Goal: Task Accomplishment & Management: Use online tool/utility

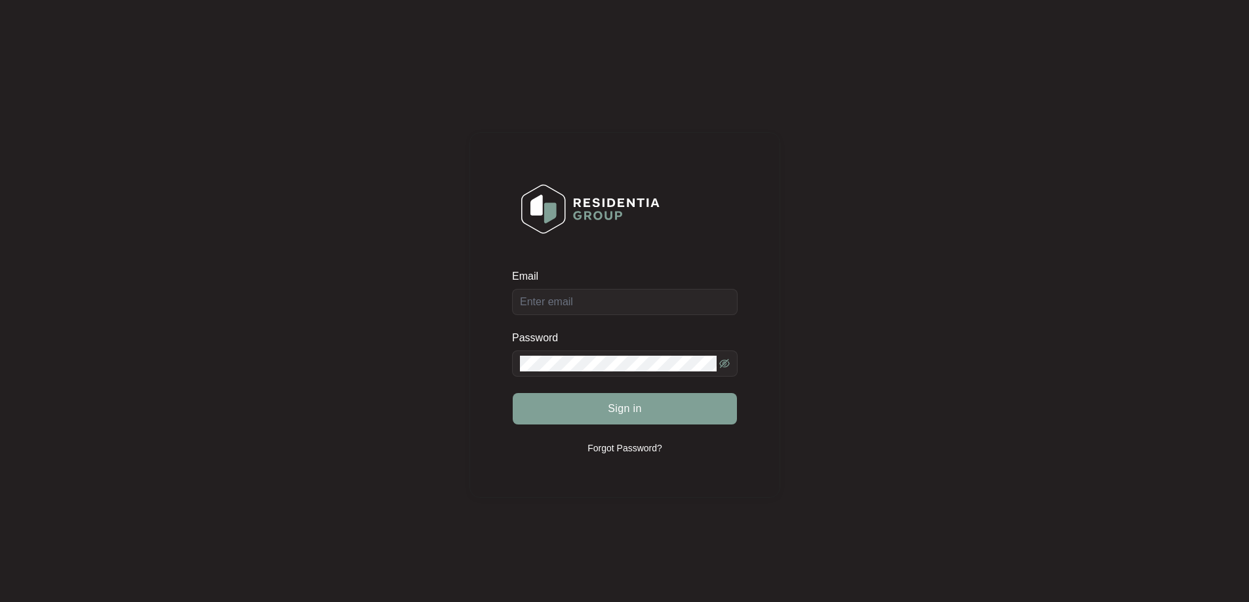
click at [622, 305] on div "Email" at bounding box center [624, 292] width 225 height 46
click at [593, 303] on input "Email" at bounding box center [624, 302] width 225 height 26
type input "[EMAIL_ADDRESS][DOMAIN_NAME]"
click at [588, 374] on span at bounding box center [624, 364] width 225 height 26
click at [604, 404] on button "Sign in" at bounding box center [625, 408] width 224 height 31
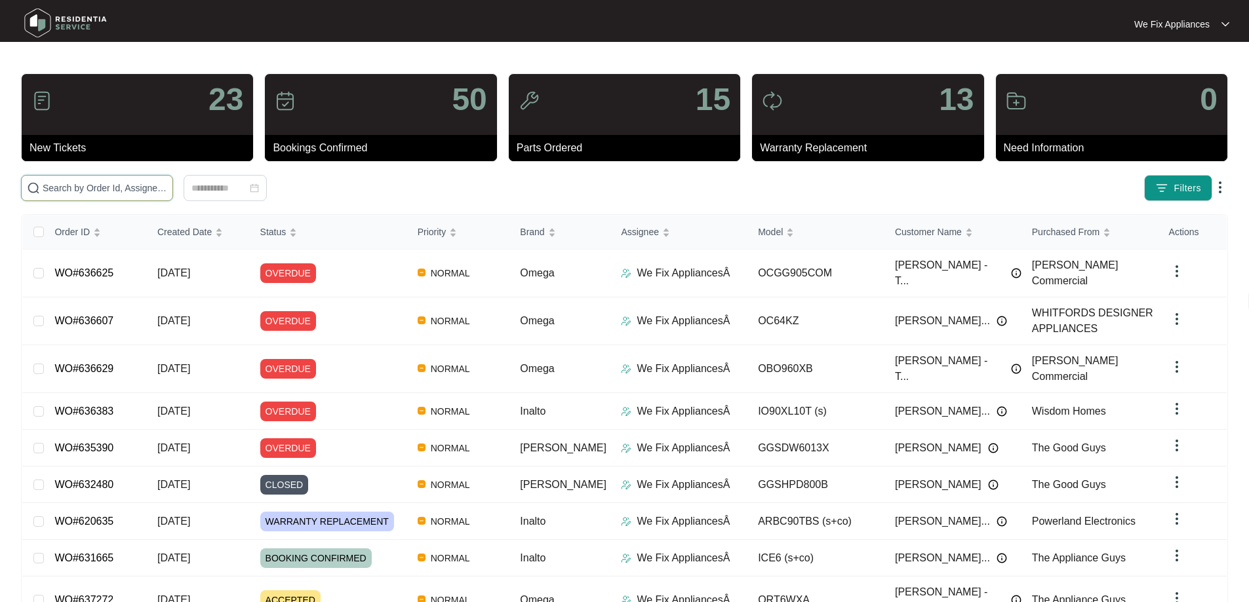
click at [102, 186] on input "text" at bounding box center [105, 188] width 125 height 14
paste input "628318"
type input "628318"
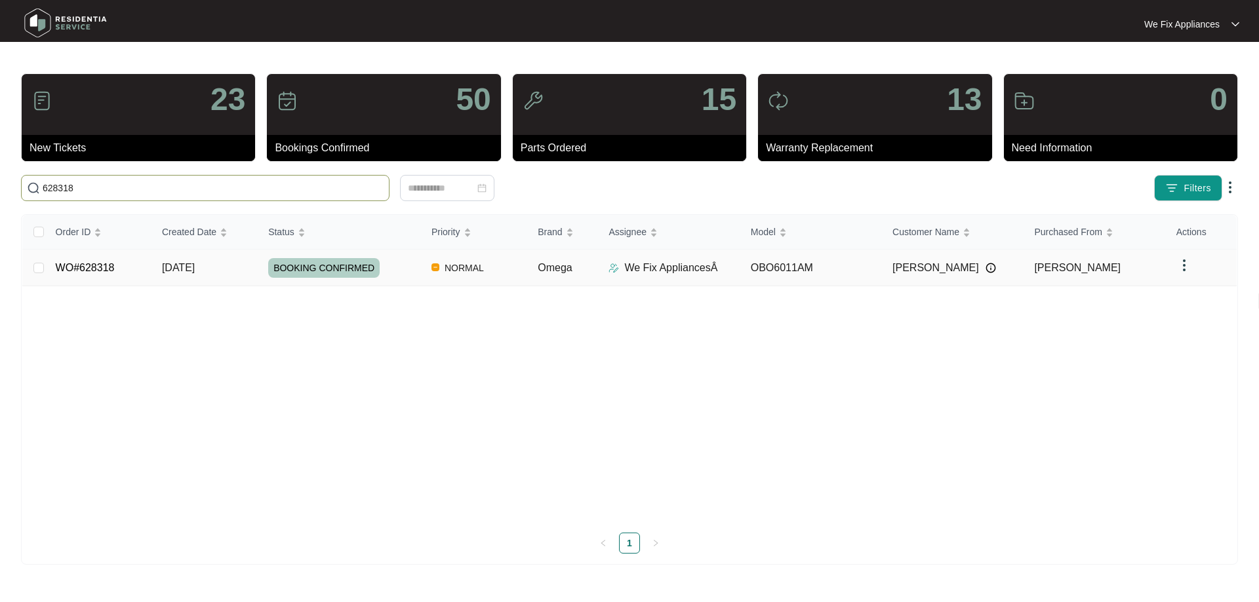
click at [337, 269] on span "BOOKING CONFIRMED" at bounding box center [323, 268] width 111 height 20
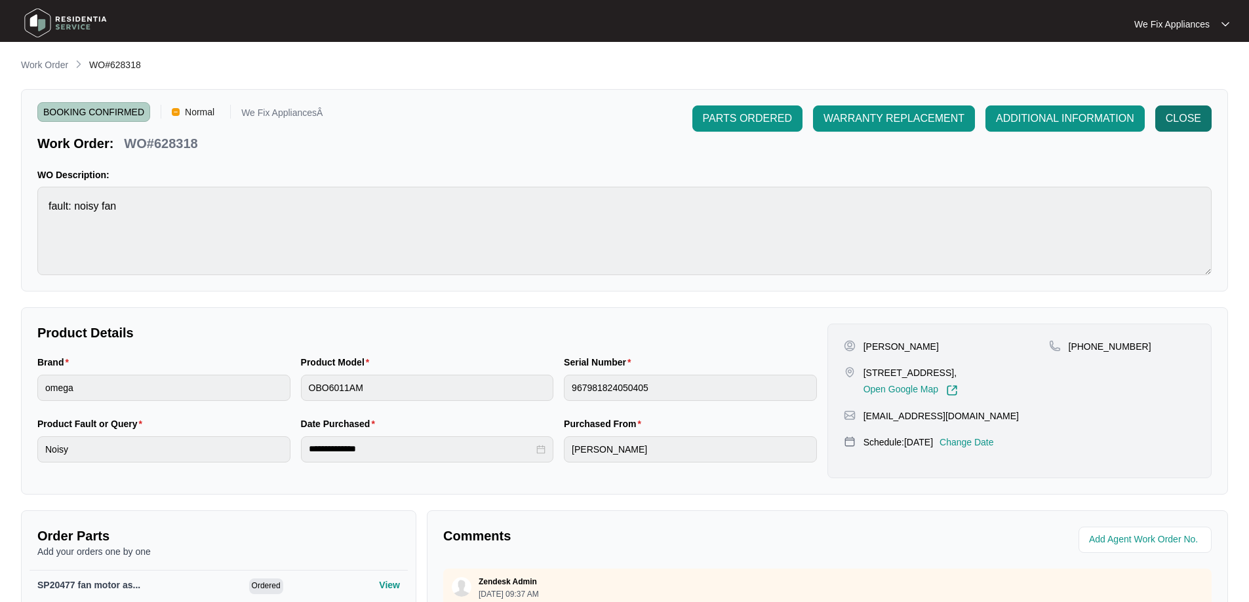
click at [1179, 120] on span "CLOSE" at bounding box center [1182, 119] width 35 height 16
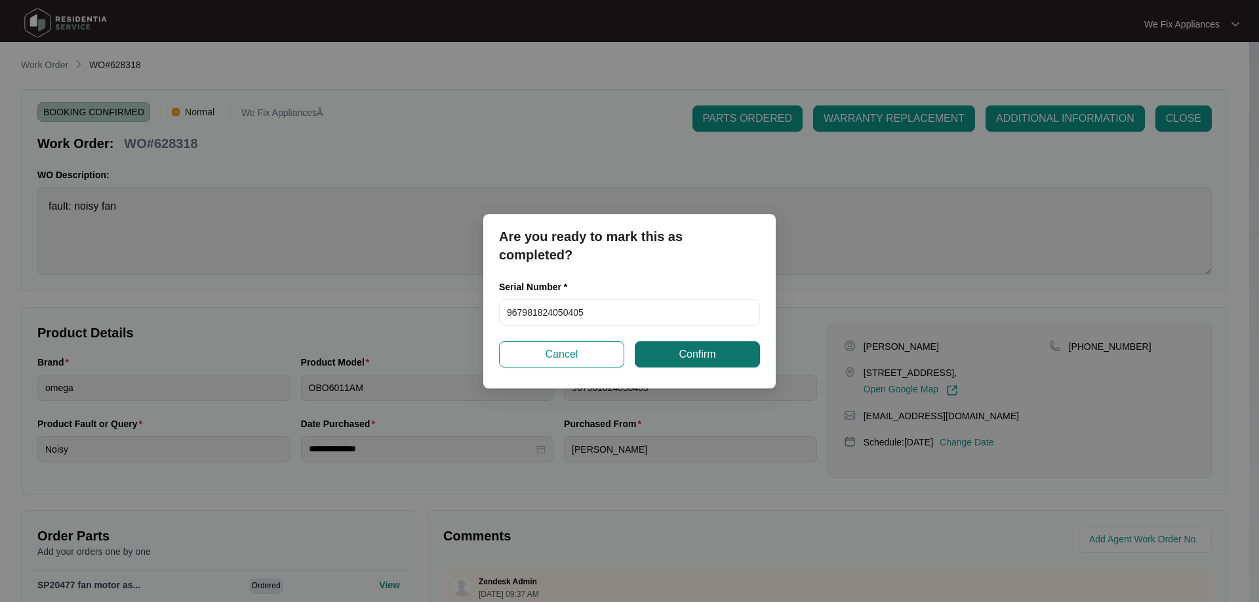
click at [726, 350] on button "Confirm" at bounding box center [697, 355] width 125 height 26
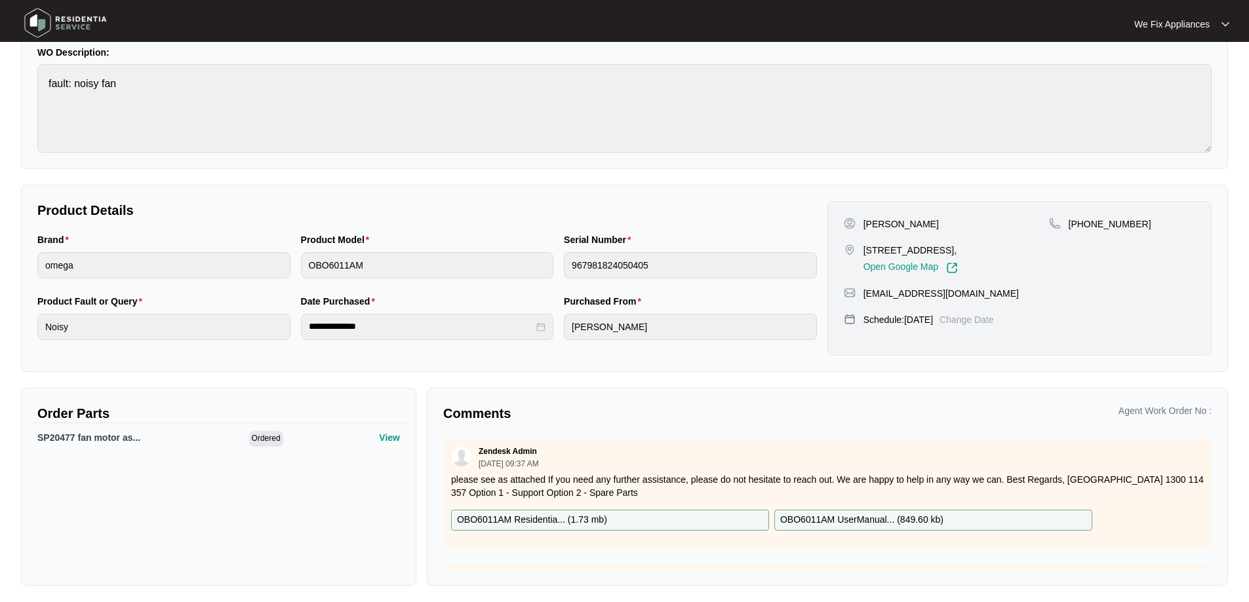
scroll to position [127, 0]
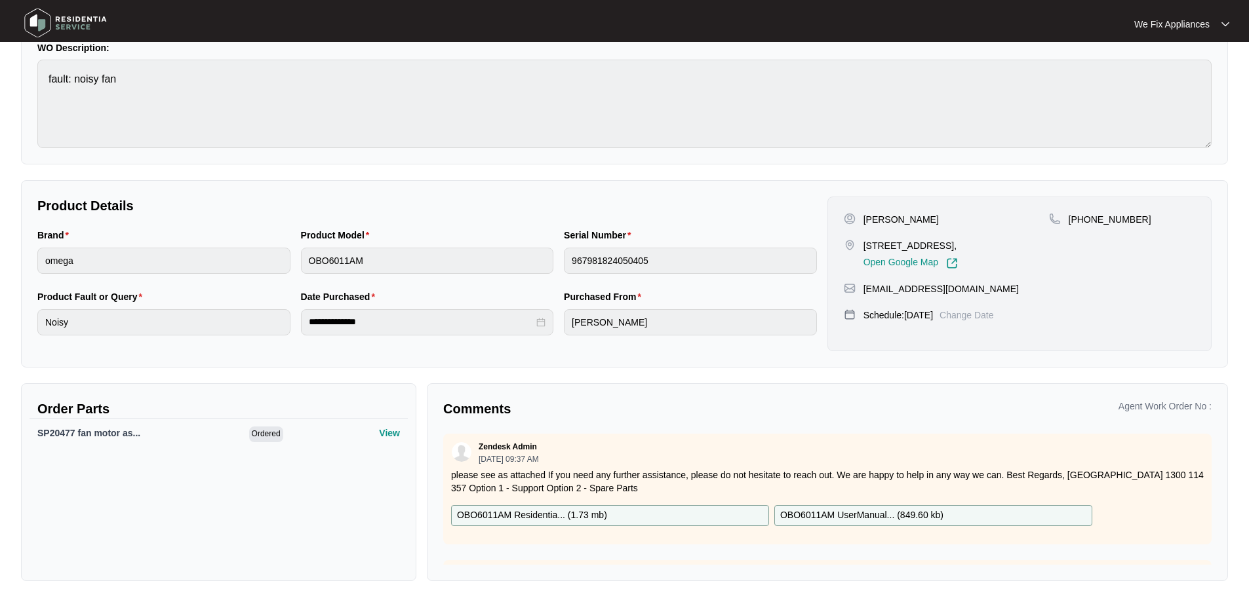
click at [33, 20] on img at bounding box center [66, 22] width 92 height 39
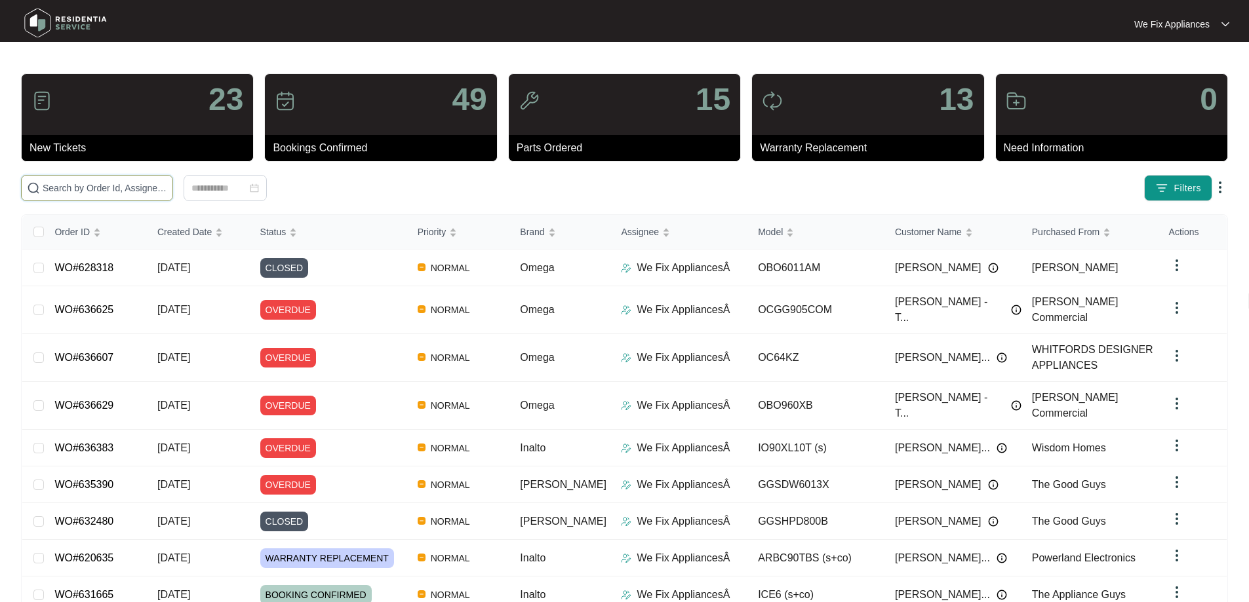
click at [140, 189] on input "text" at bounding box center [105, 188] width 125 height 14
paste input "631665"
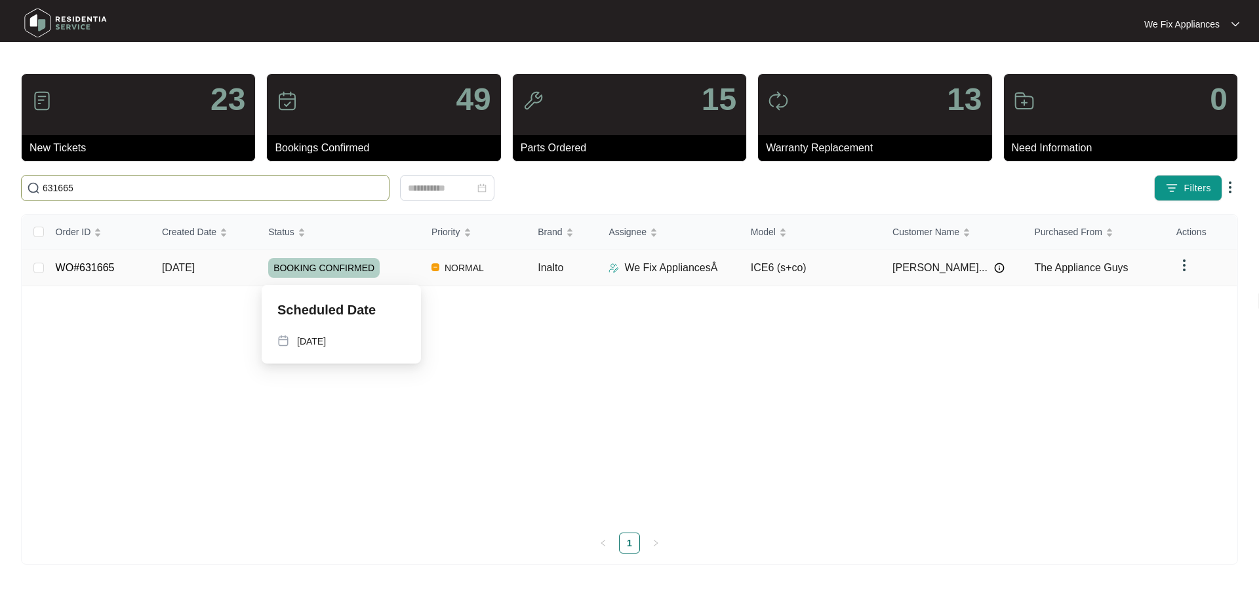
type input "631665"
click at [333, 264] on span "BOOKING CONFIRMED" at bounding box center [323, 268] width 111 height 20
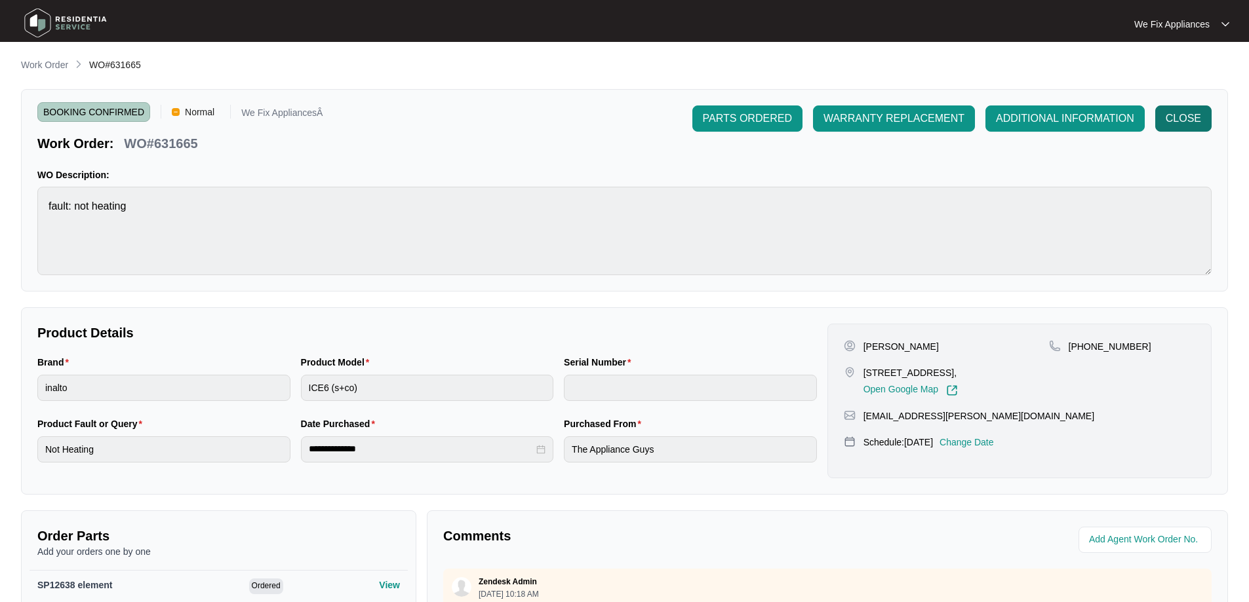
click at [1192, 121] on span "CLOSE" at bounding box center [1182, 119] width 35 height 16
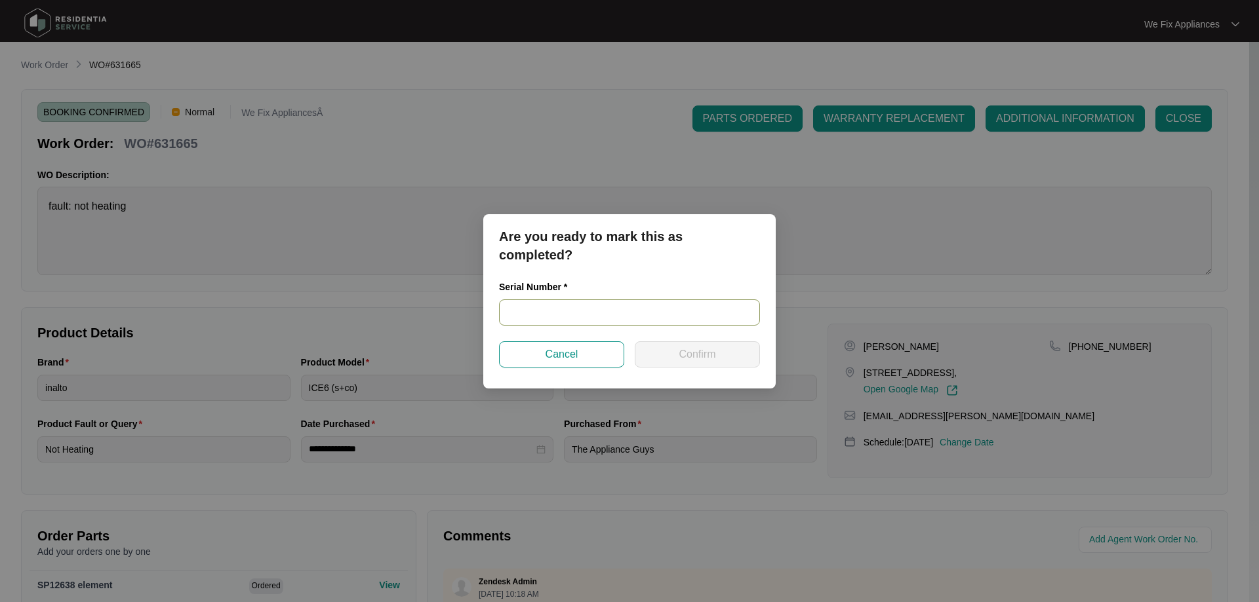
click at [570, 312] on input "text" at bounding box center [629, 313] width 261 height 26
paste input "91241900060"
type input "91241900060"
click at [680, 350] on span "Confirm" at bounding box center [696, 355] width 37 height 16
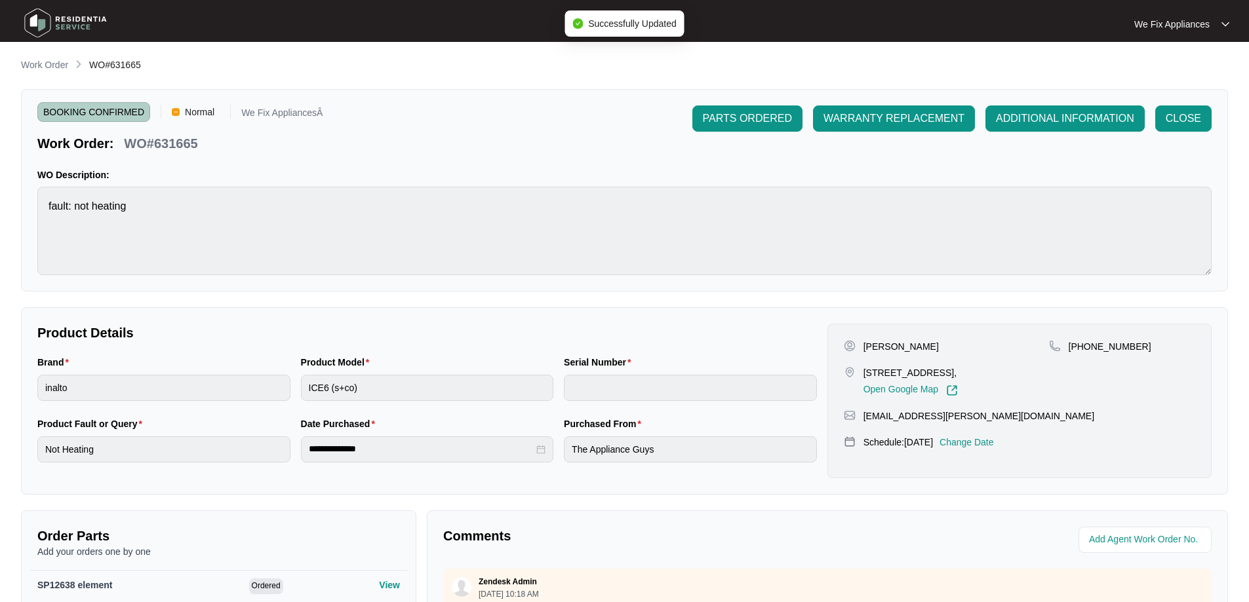
type input "91241900060"
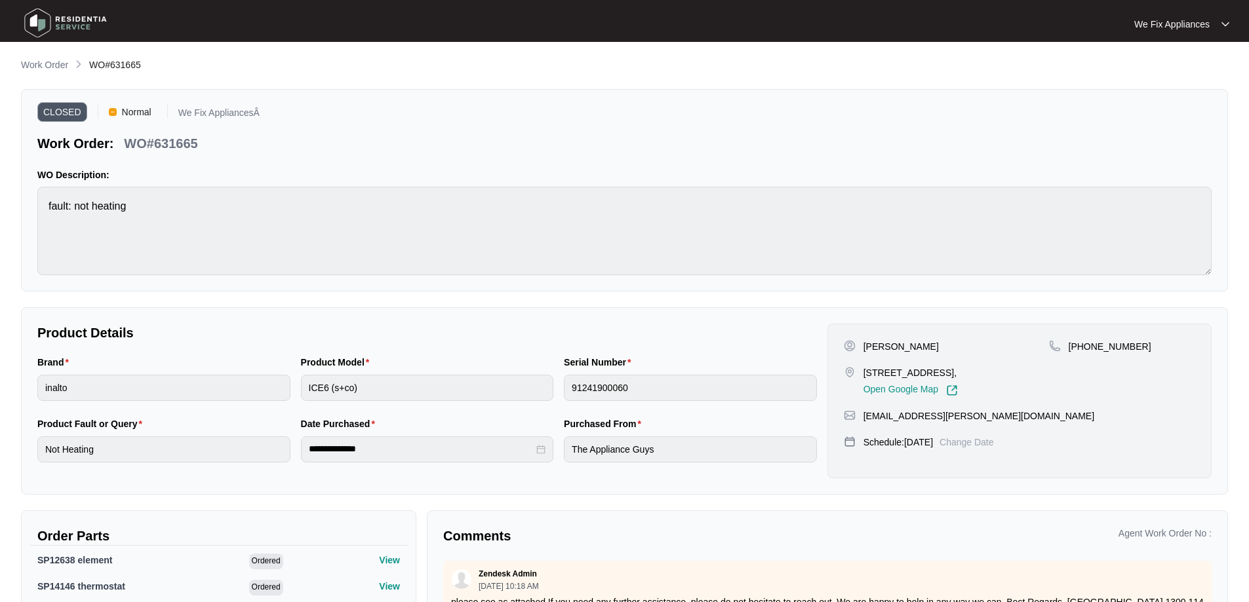
click at [53, 17] on img at bounding box center [66, 22] width 92 height 39
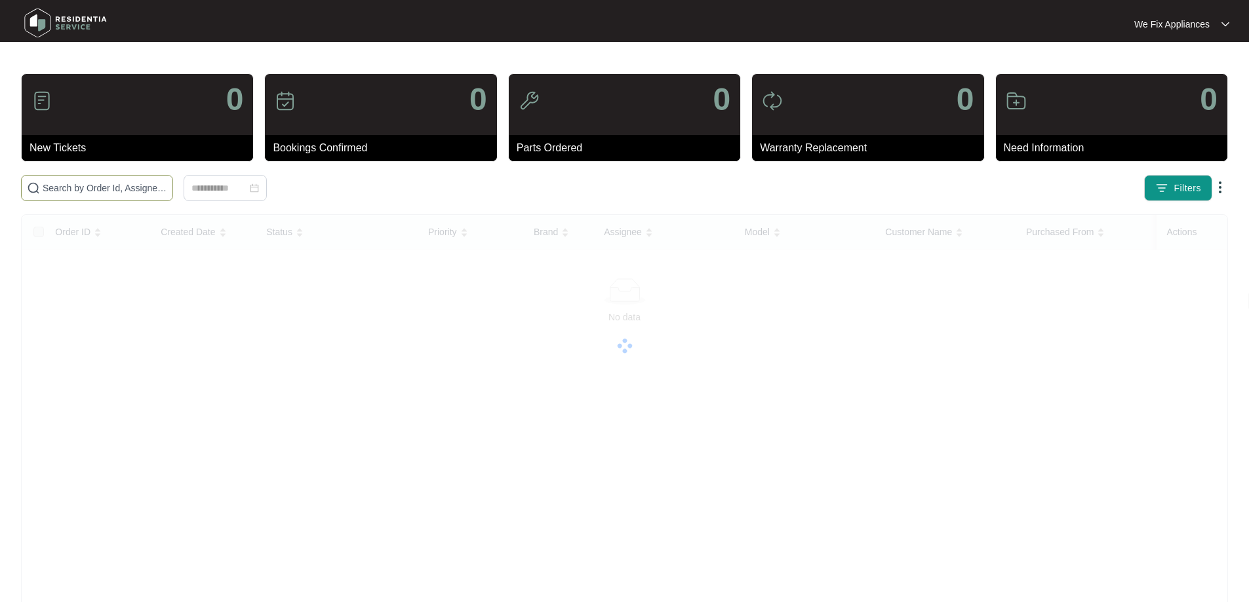
click at [91, 189] on input "text" at bounding box center [105, 188] width 125 height 14
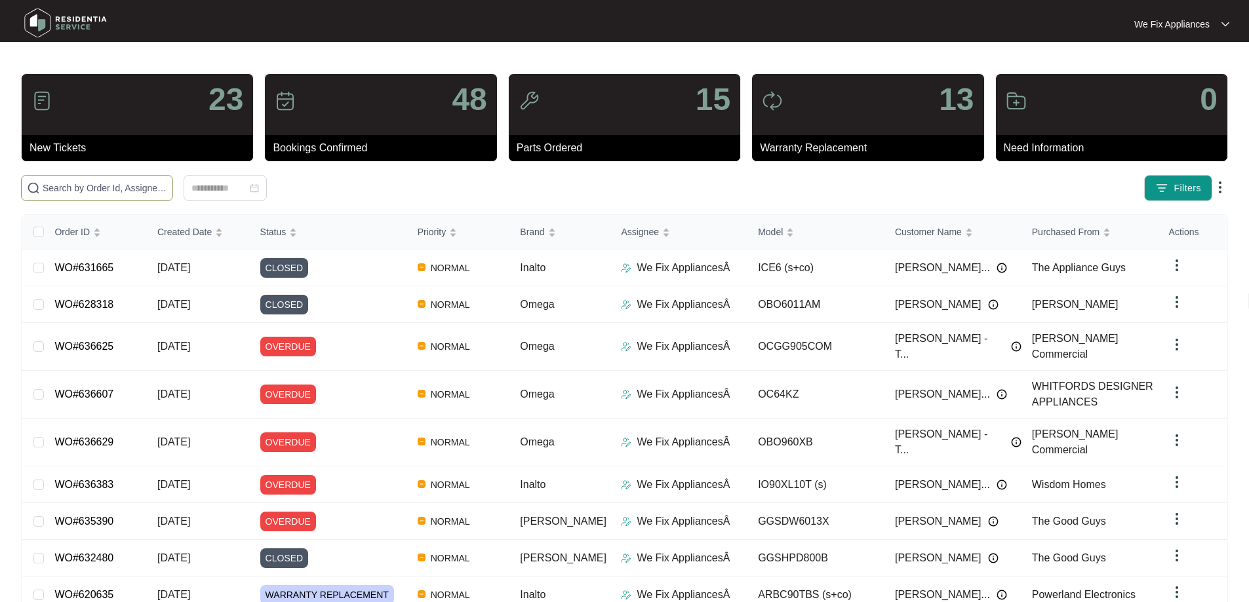
paste input "632107"
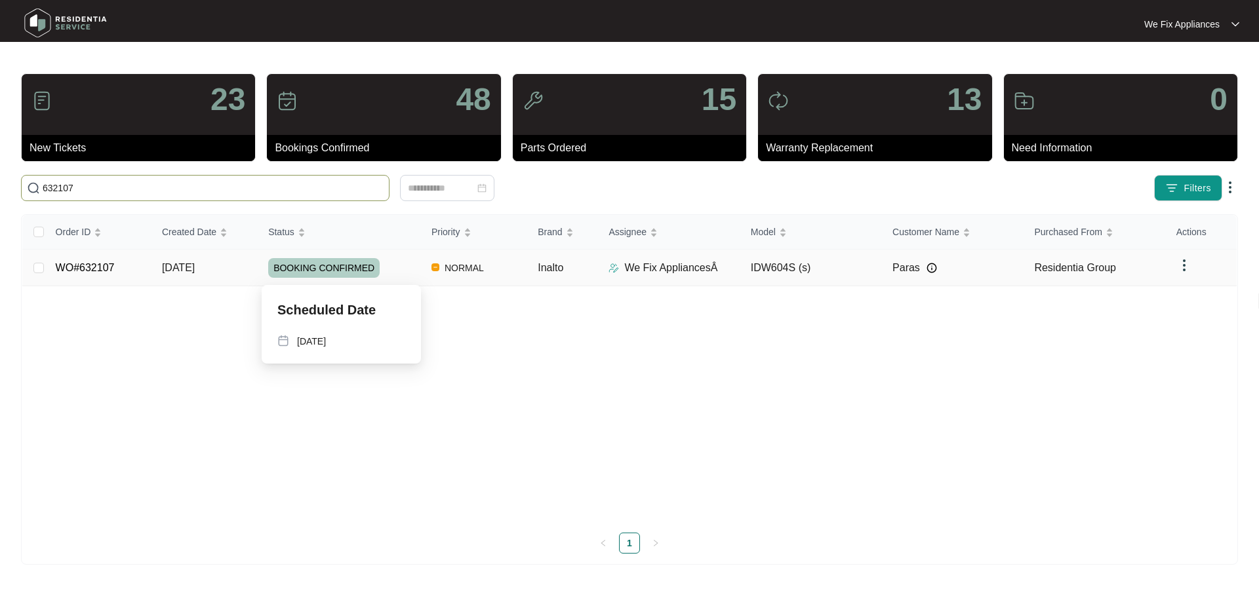
type input "632107"
click at [349, 269] on span "BOOKING CONFIRMED" at bounding box center [323, 268] width 111 height 20
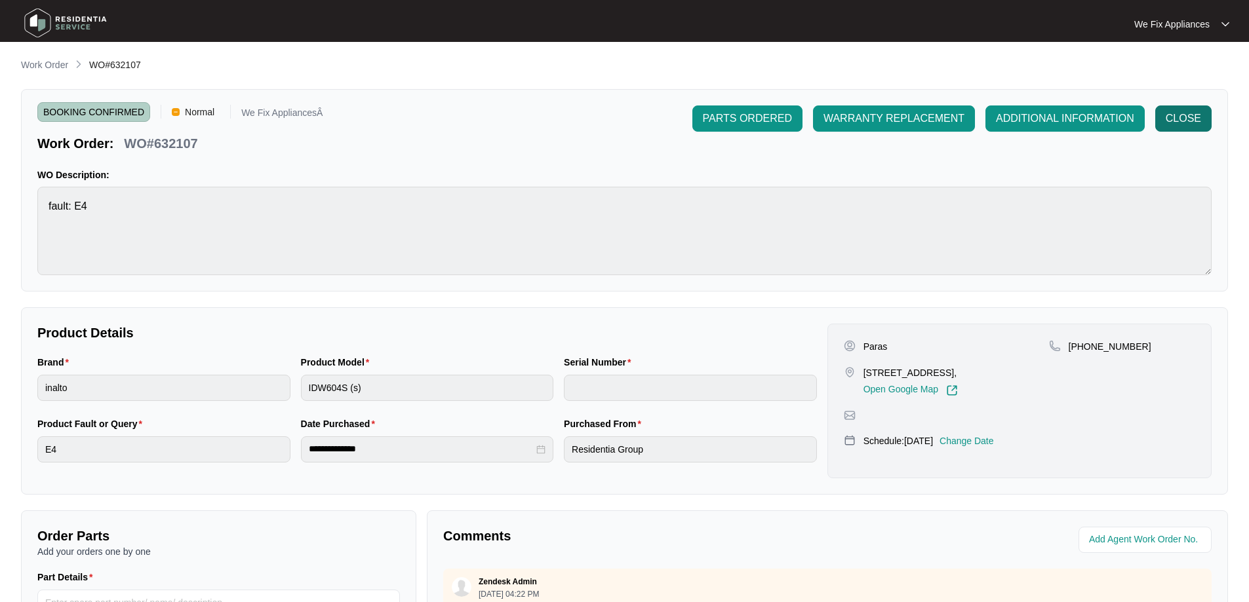
click at [1192, 115] on span "CLOSE" at bounding box center [1182, 119] width 35 height 16
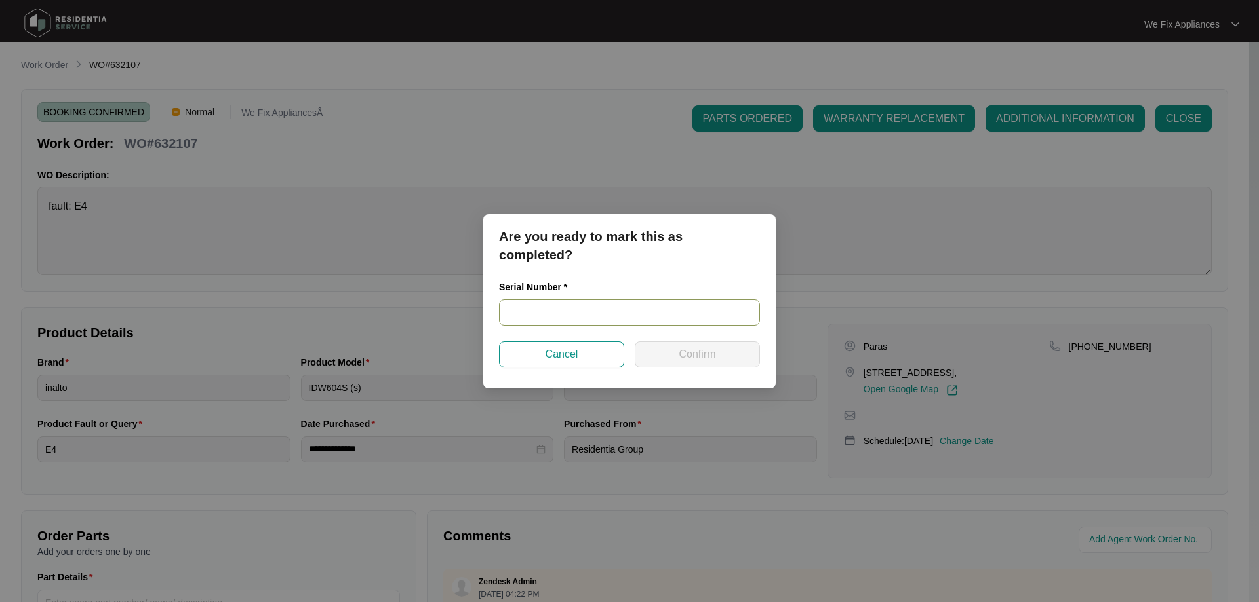
click at [566, 309] on input "text" at bounding box center [629, 313] width 261 height 26
paste input "22073374040200086"
type input "22073374040200086"
click at [678, 355] on span "Confirm" at bounding box center [696, 355] width 37 height 16
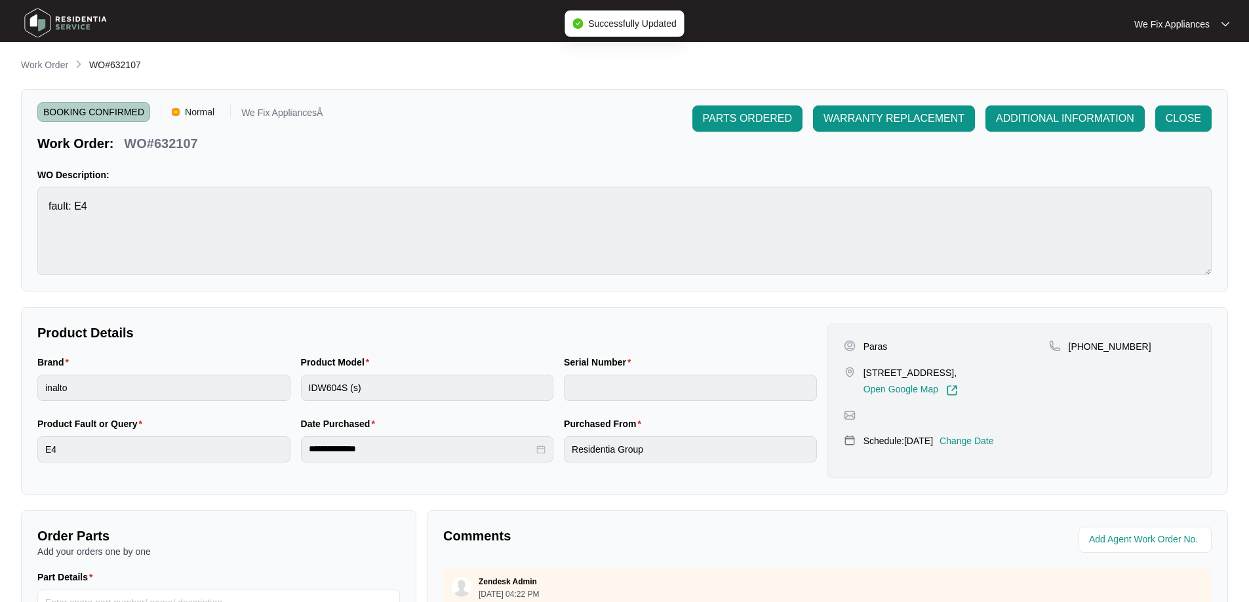
type input "22073374040200086"
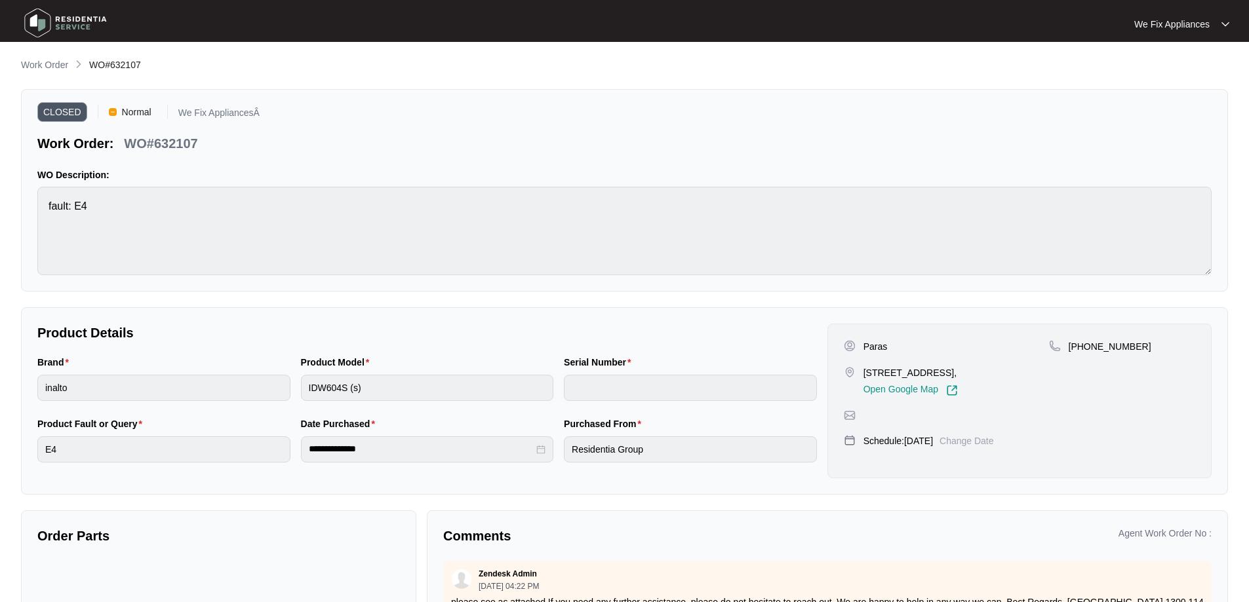
click at [75, 13] on img at bounding box center [66, 22] width 92 height 39
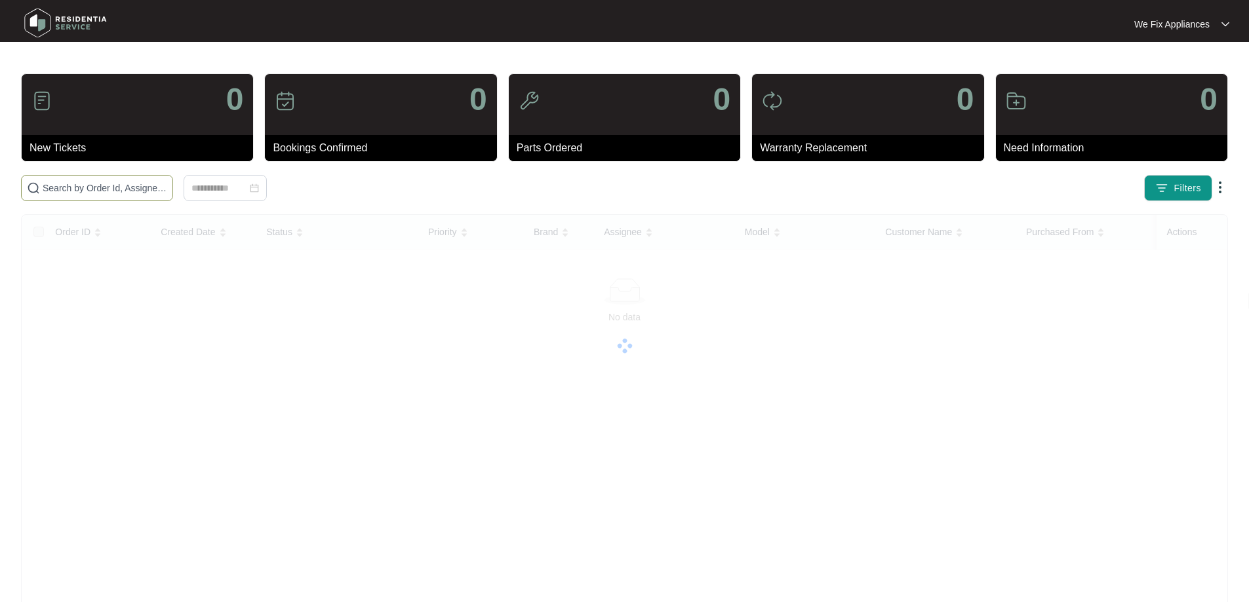
click at [90, 182] on input "text" at bounding box center [105, 188] width 125 height 14
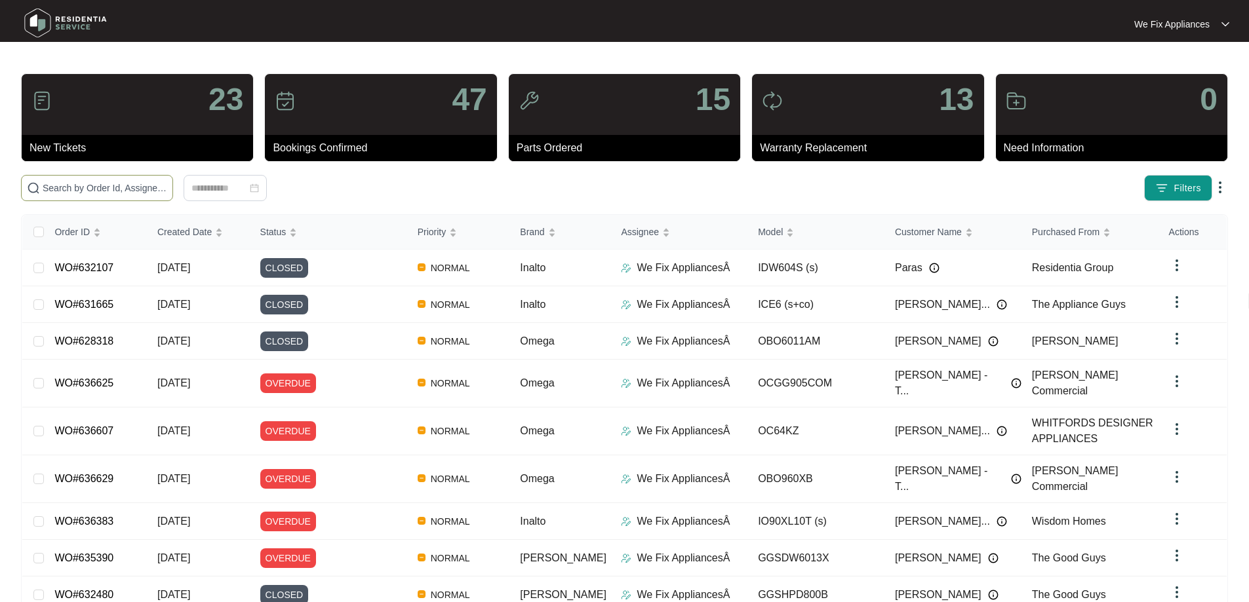
paste input "635014"
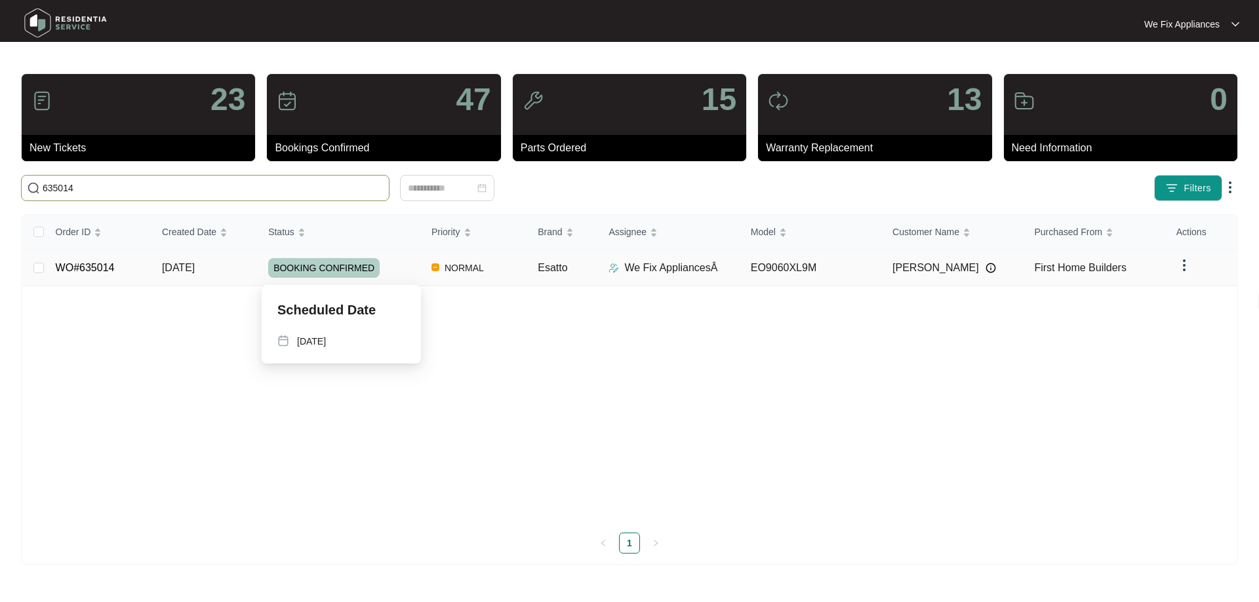
type input "635014"
click at [339, 261] on span "BOOKING CONFIRMED" at bounding box center [323, 268] width 111 height 20
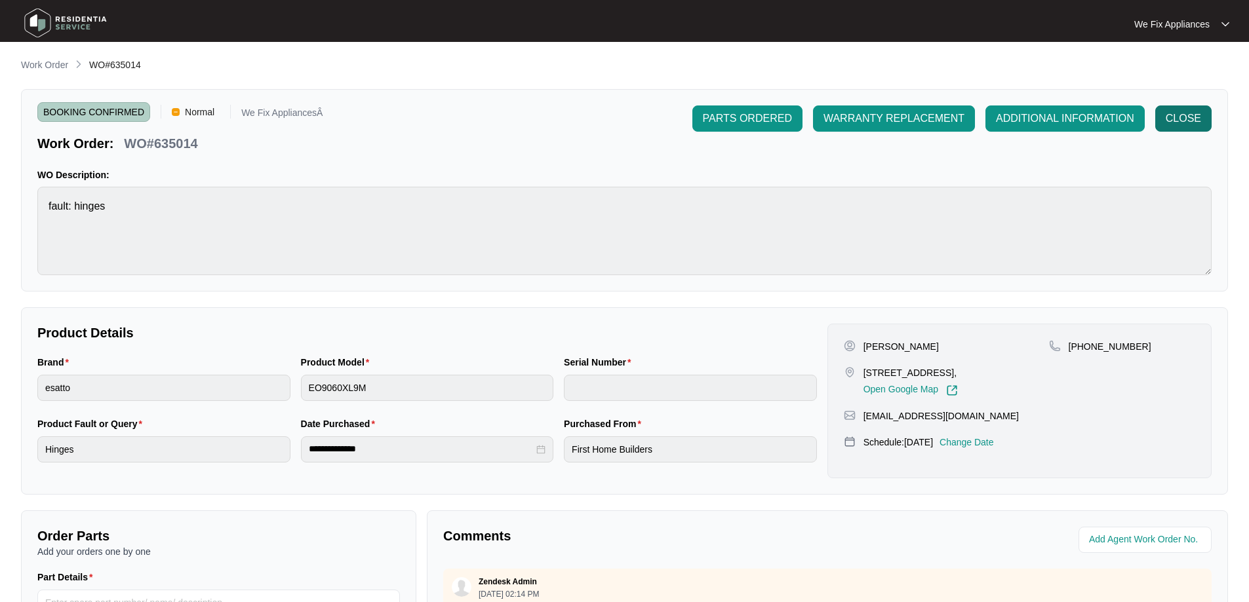
click at [1175, 115] on span "CLOSE" at bounding box center [1182, 119] width 35 height 16
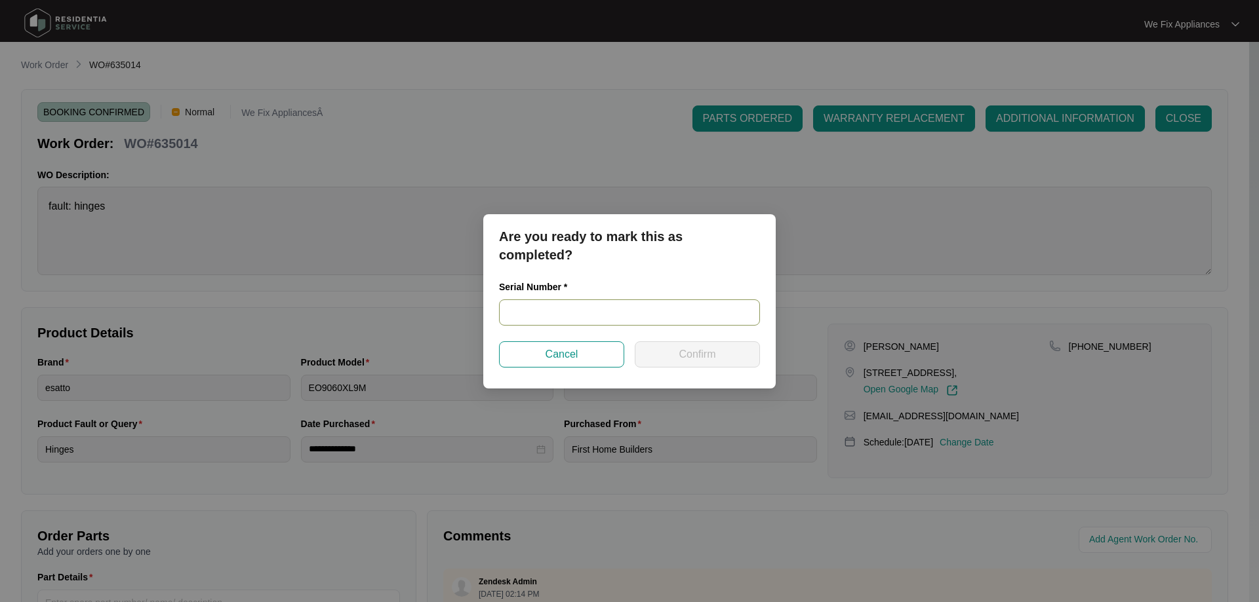
click at [564, 312] on input "text" at bounding box center [629, 313] width 261 height 26
paste input "V0000692662302000077"
type input "V0000692662302000077"
click at [678, 345] on button "Confirm" at bounding box center [697, 355] width 125 height 26
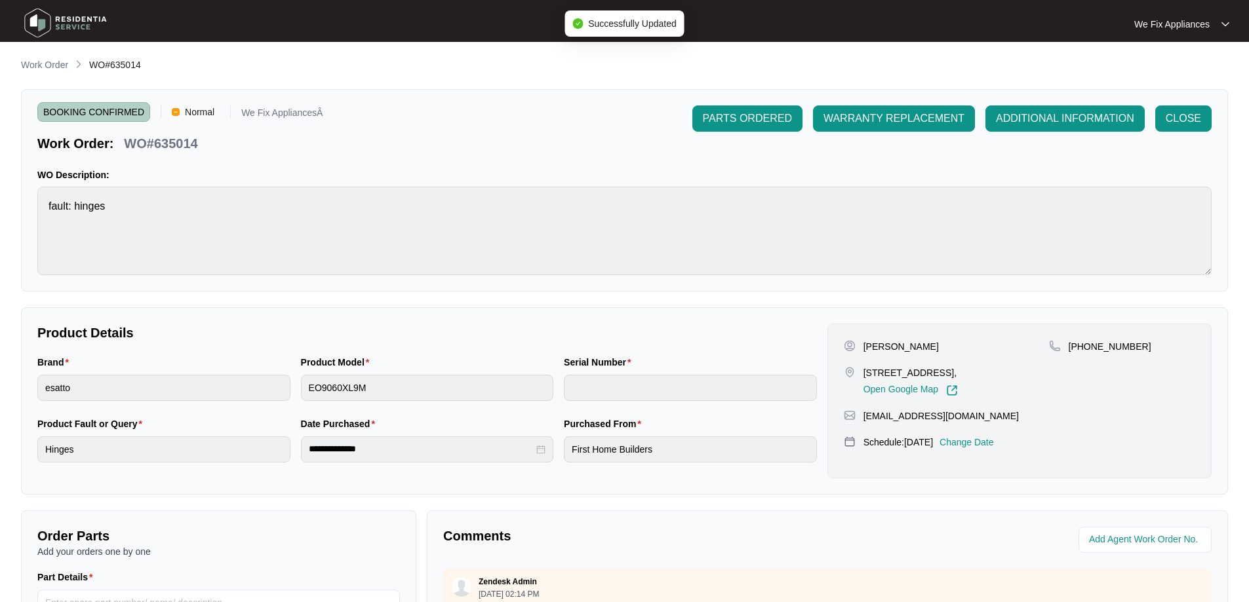
type input "V0000692662302000077"
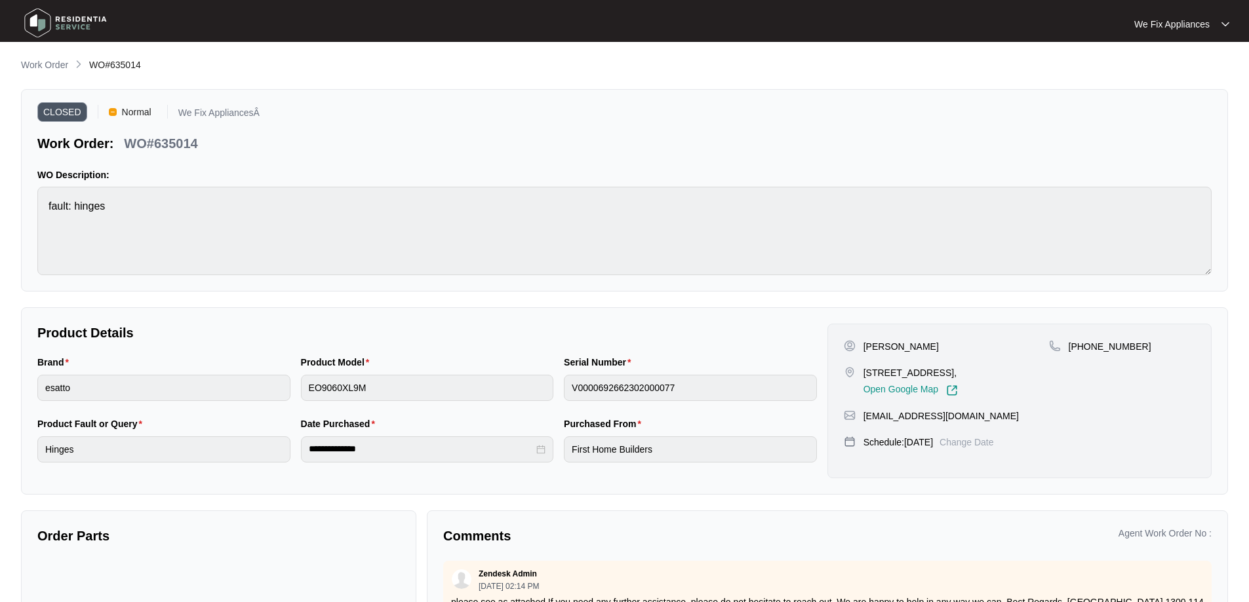
click at [49, 8] on img at bounding box center [66, 22] width 92 height 39
click at [37, 19] on img at bounding box center [66, 22] width 92 height 39
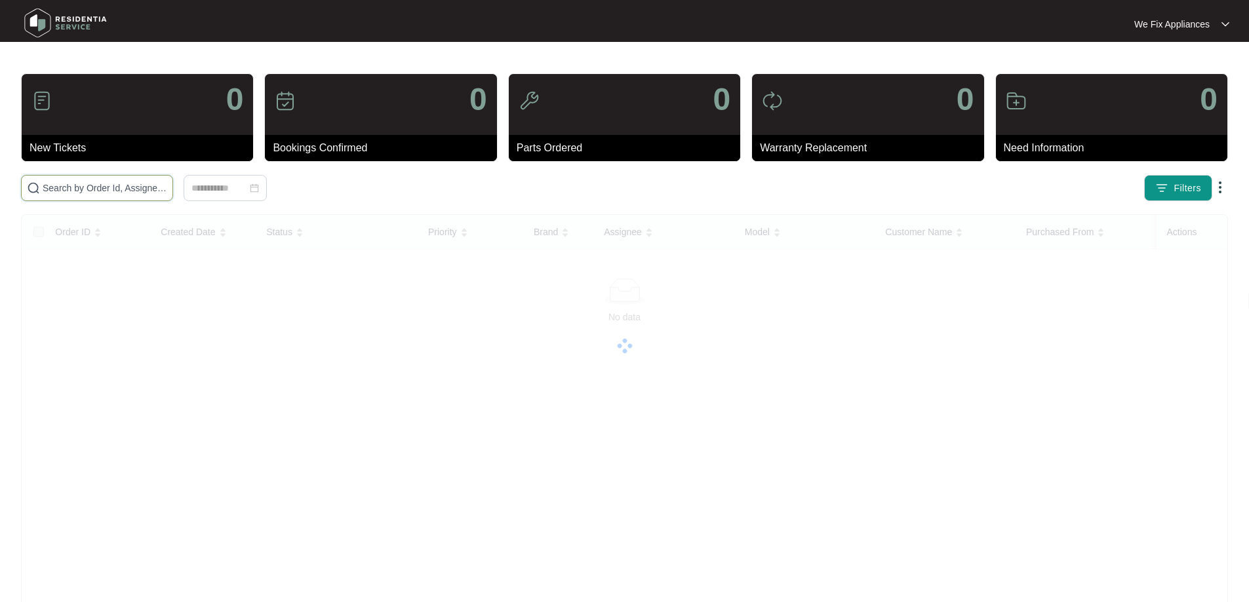
click at [71, 185] on input "text" at bounding box center [105, 188] width 125 height 14
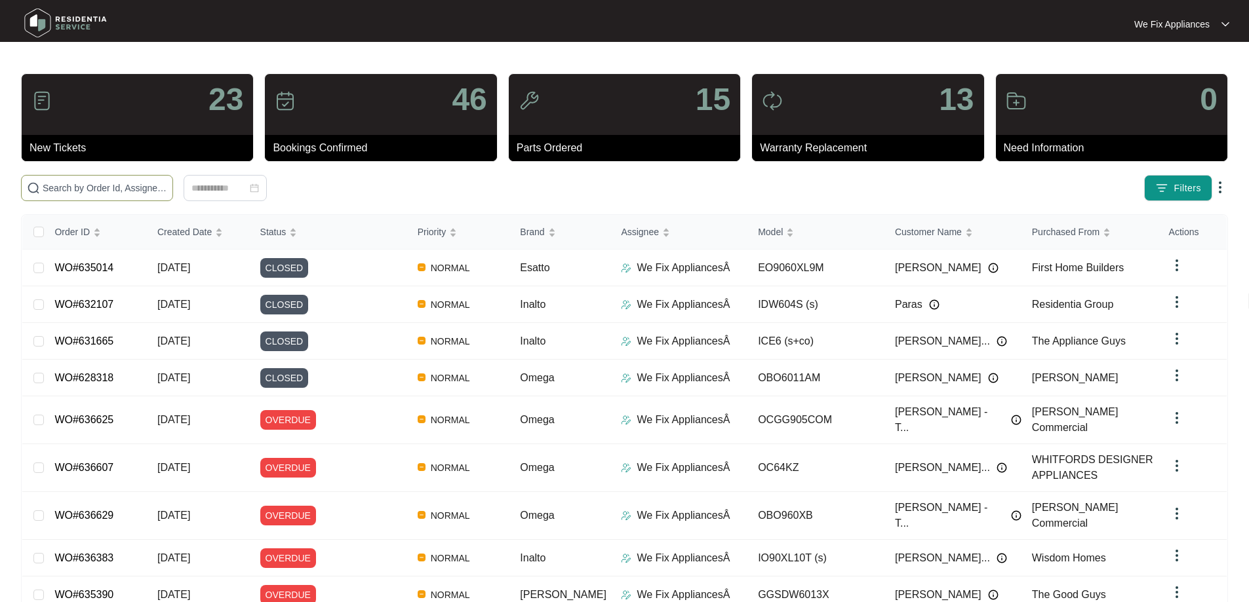
paste input "633885"
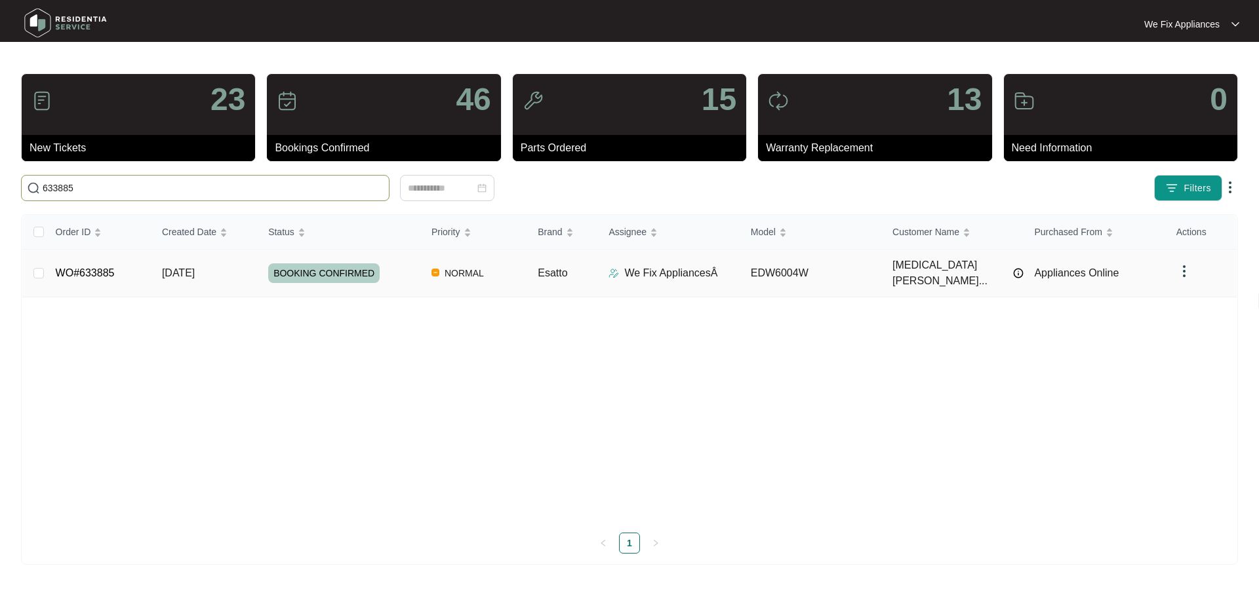
type input "633885"
click at [311, 271] on span "BOOKING CONFIRMED" at bounding box center [323, 274] width 111 height 20
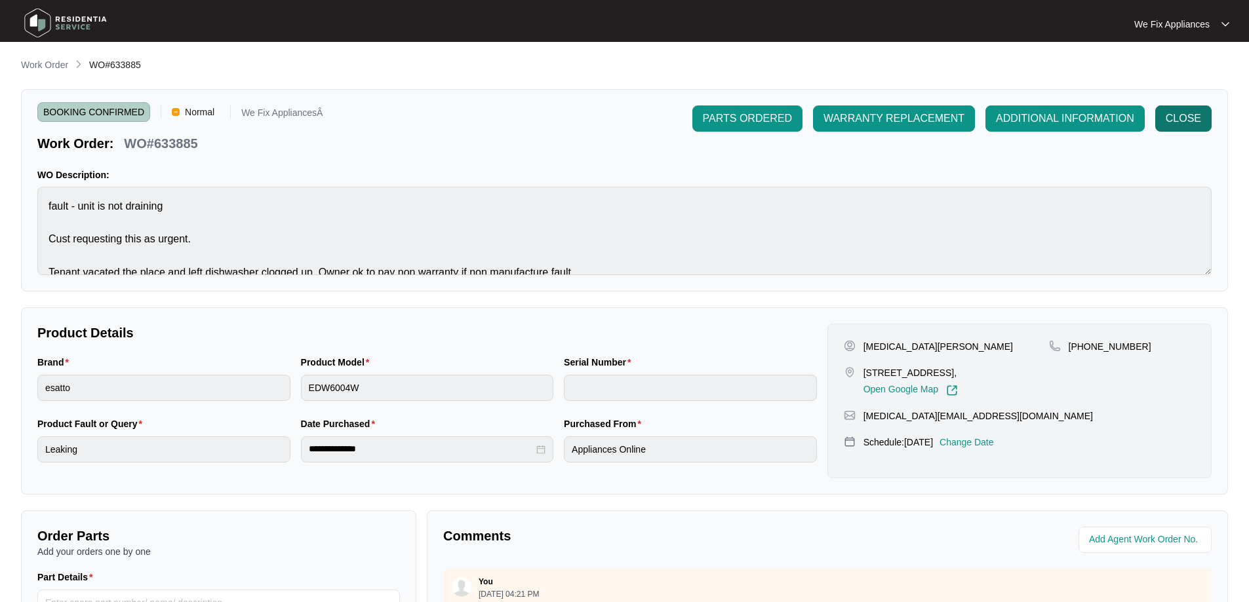
click at [1200, 118] on span "CLOSE" at bounding box center [1182, 119] width 35 height 16
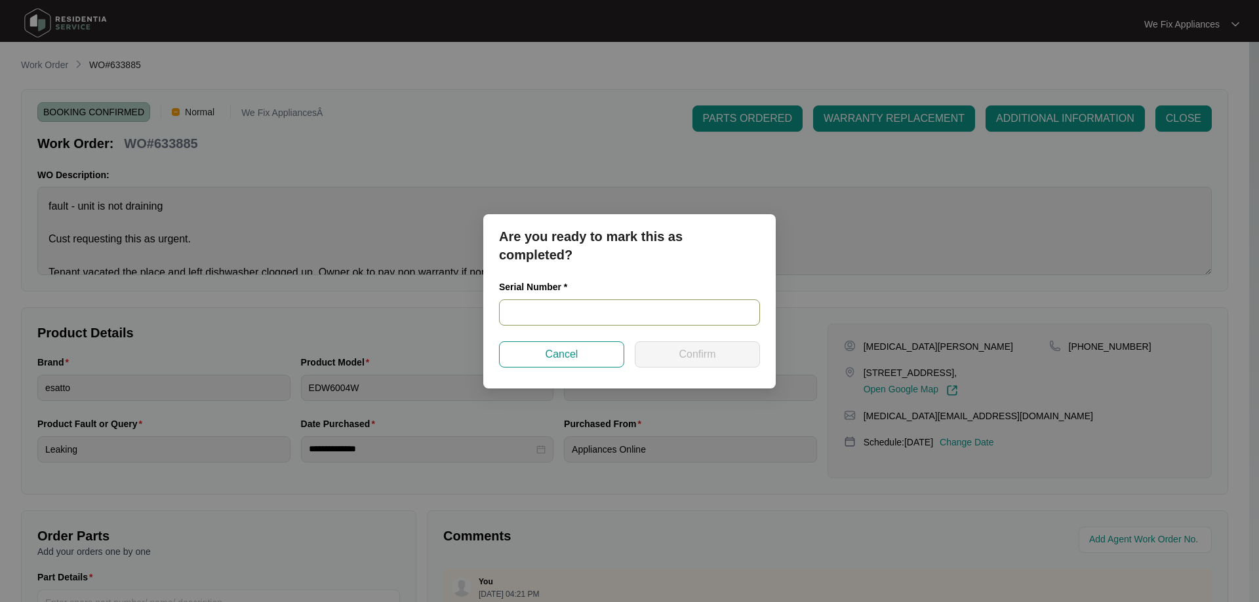
click at [616, 309] on input "text" at bounding box center [629, 313] width 261 height 26
click at [586, 311] on input "text" at bounding box center [629, 313] width 261 height 26
paste input "24037012040100057"
type input "24037012040100057"
click at [688, 358] on span "Confirm" at bounding box center [696, 355] width 37 height 16
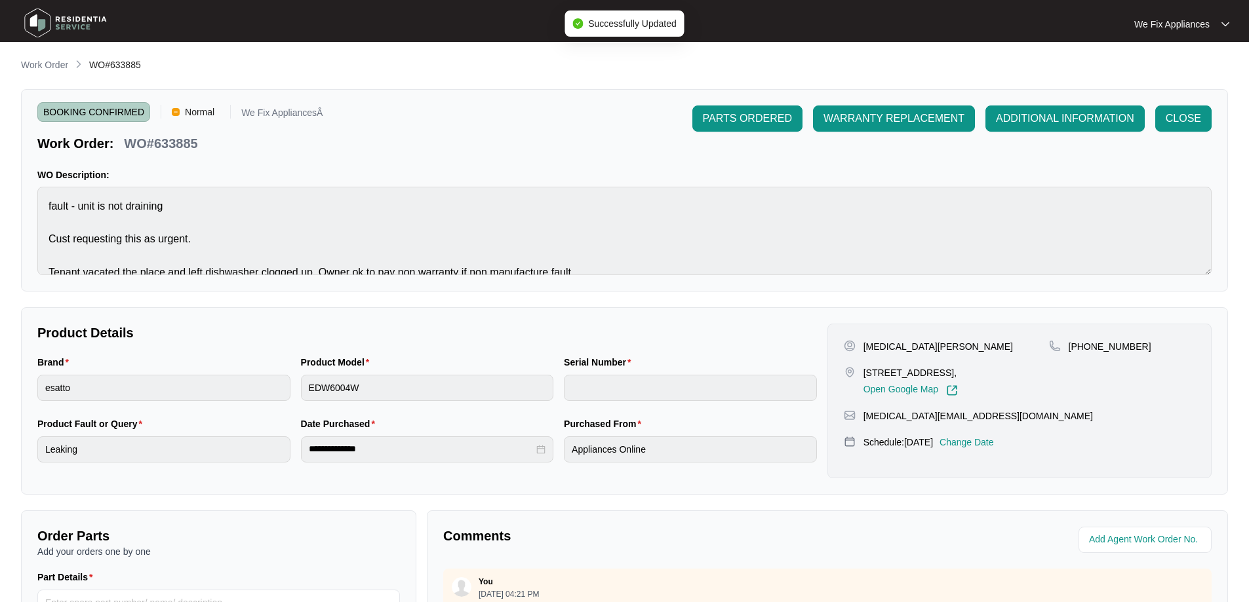
type input "24037012040100057"
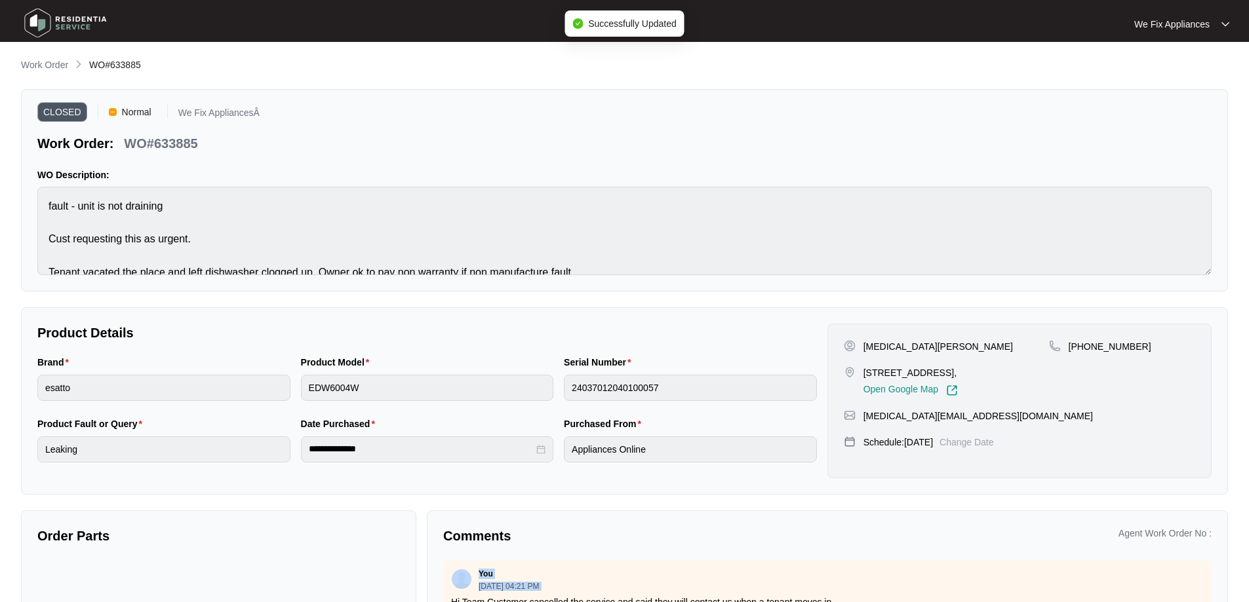
scroll to position [90, 0]
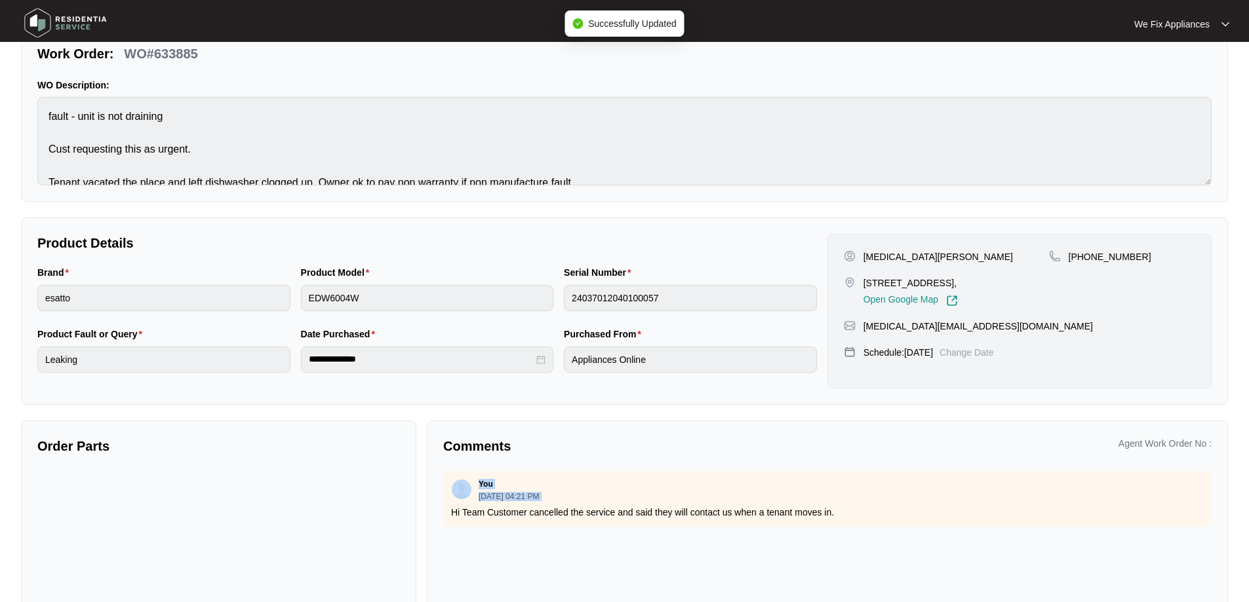
drag, startPoint x: 448, startPoint y: 603, endPoint x: 442, endPoint y: 607, distance: 7.1
click at [442, 602] on html "**********" at bounding box center [624, 275] width 1249 height 730
click at [44, 23] on img at bounding box center [66, 22] width 92 height 39
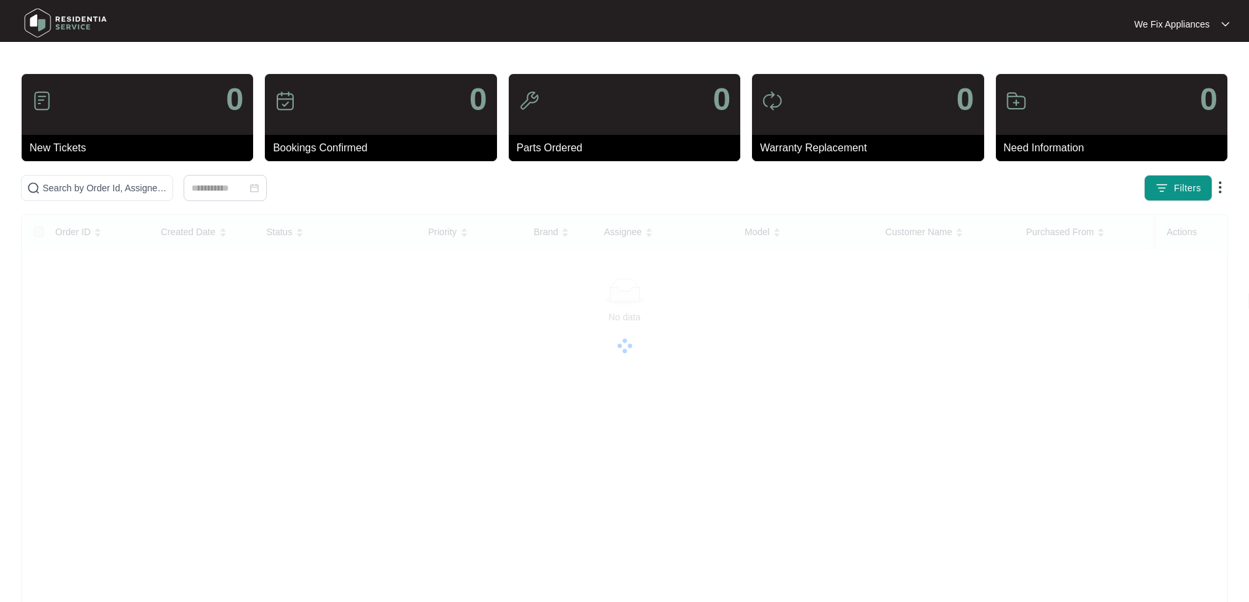
click at [111, 168] on div "0 New Tickets 0 Bookings Confirmed 0 Parts Ordered 0 Warranty Replacement 0 Nee…" at bounding box center [624, 355] width 1207 height 564
click at [108, 184] on input "text" at bounding box center [105, 188] width 125 height 14
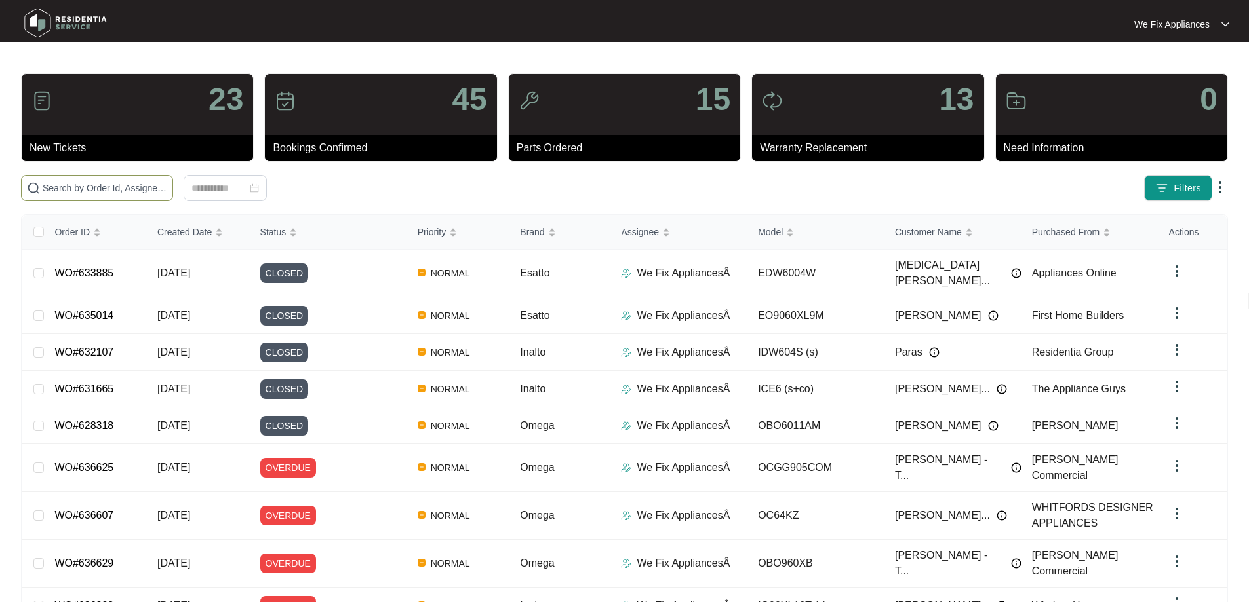
paste input "634017"
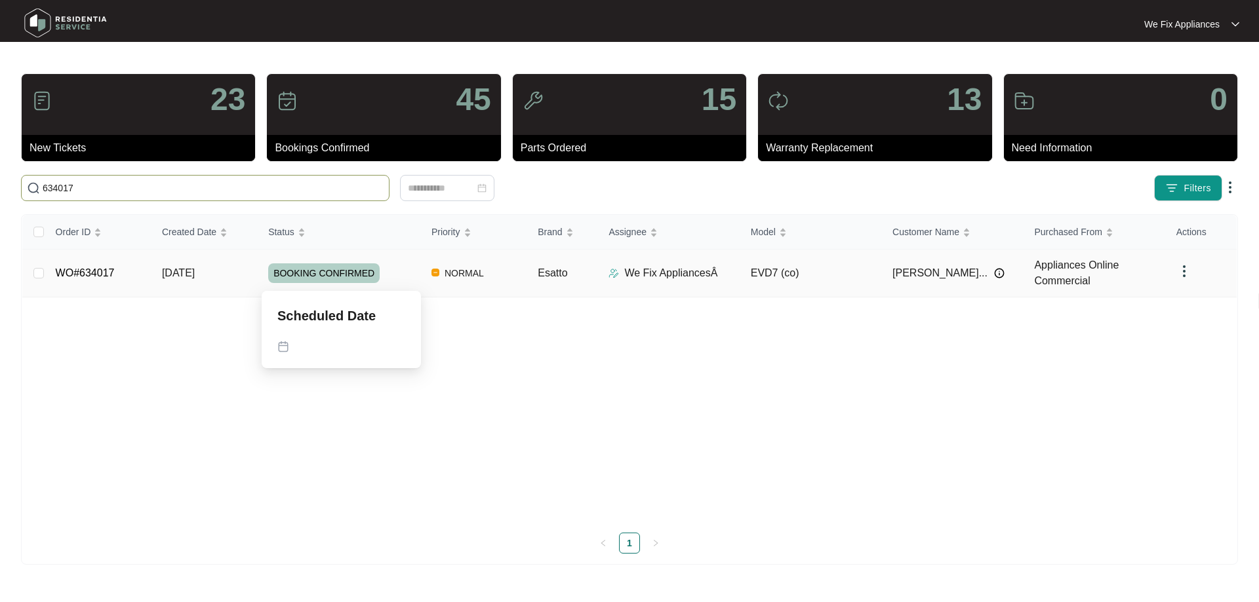
type input "634017"
click at [337, 271] on span "BOOKING CONFIRMED" at bounding box center [323, 274] width 111 height 20
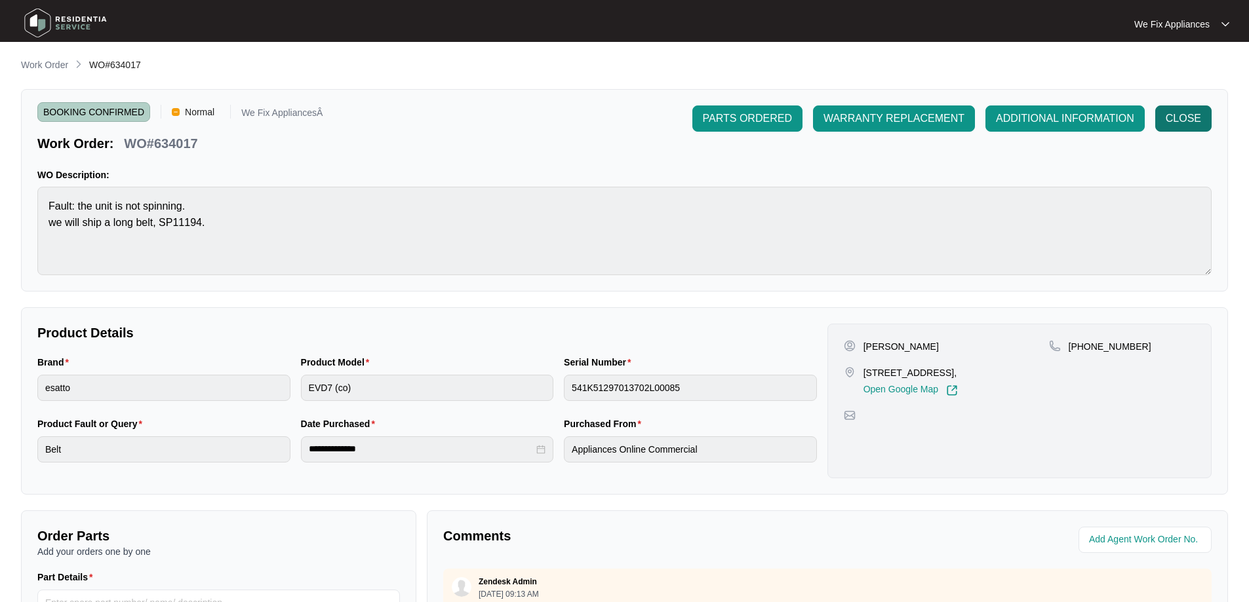
click at [1190, 124] on span "CLOSE" at bounding box center [1182, 119] width 35 height 16
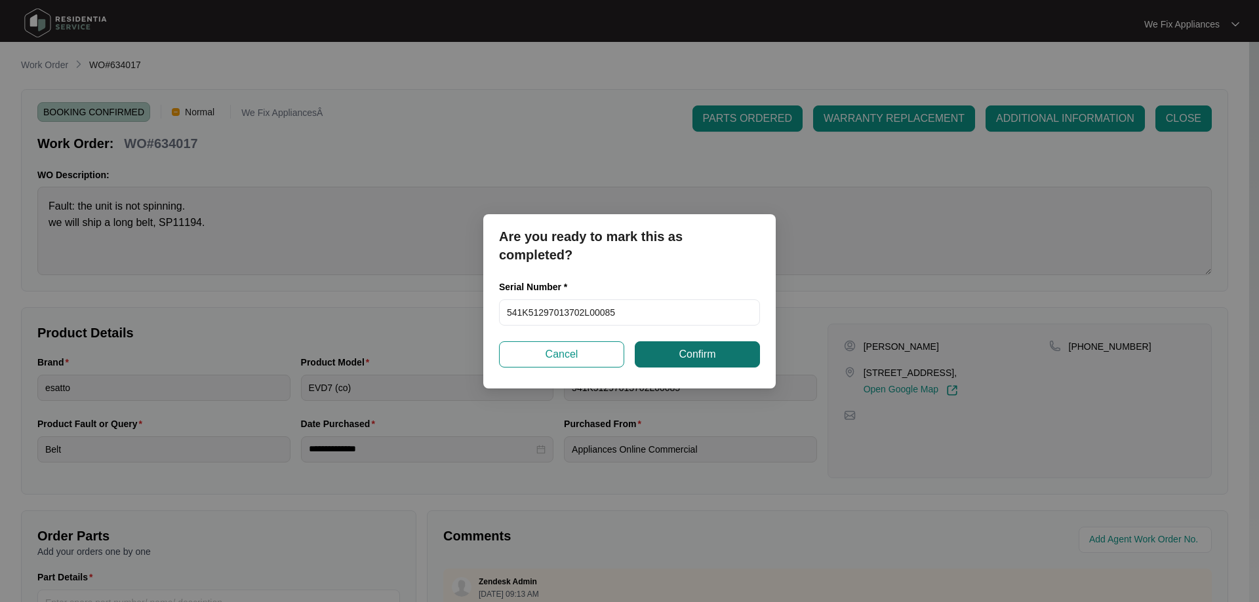
click at [685, 361] on span "Confirm" at bounding box center [696, 355] width 37 height 16
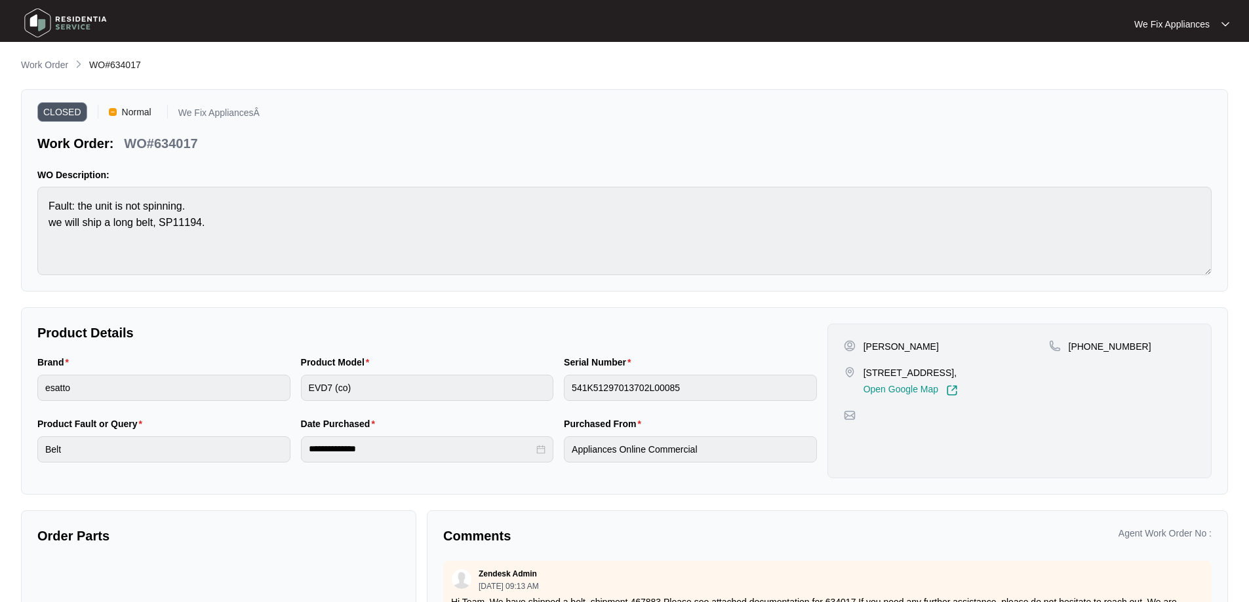
click at [49, 23] on img at bounding box center [66, 22] width 92 height 39
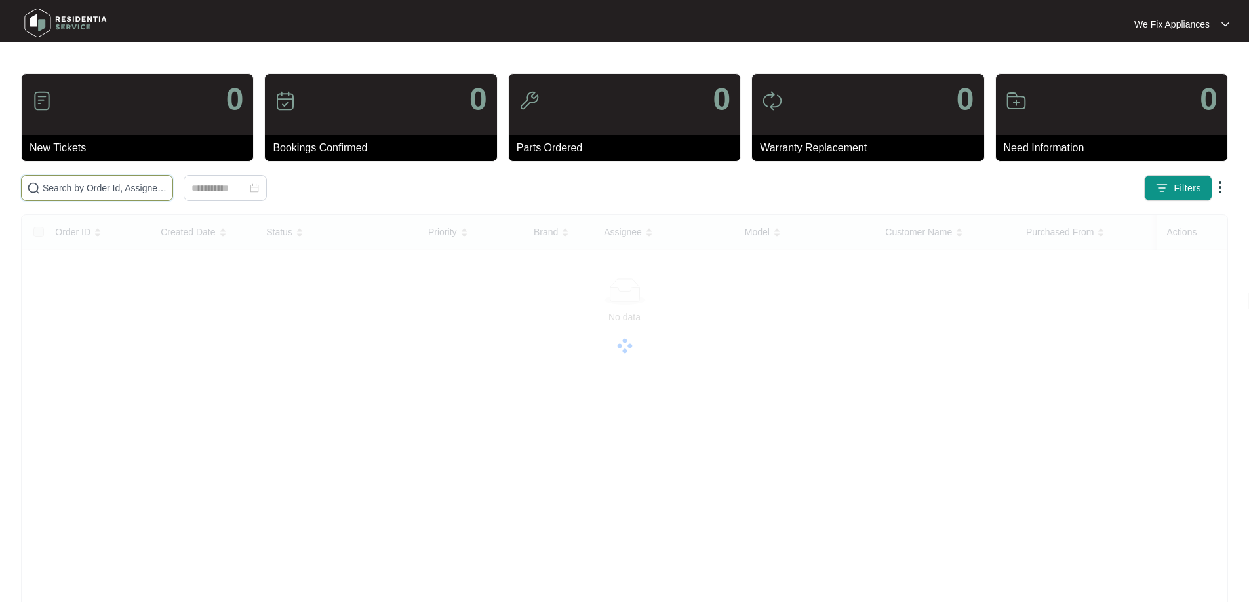
click at [92, 191] on input "text" at bounding box center [105, 188] width 125 height 14
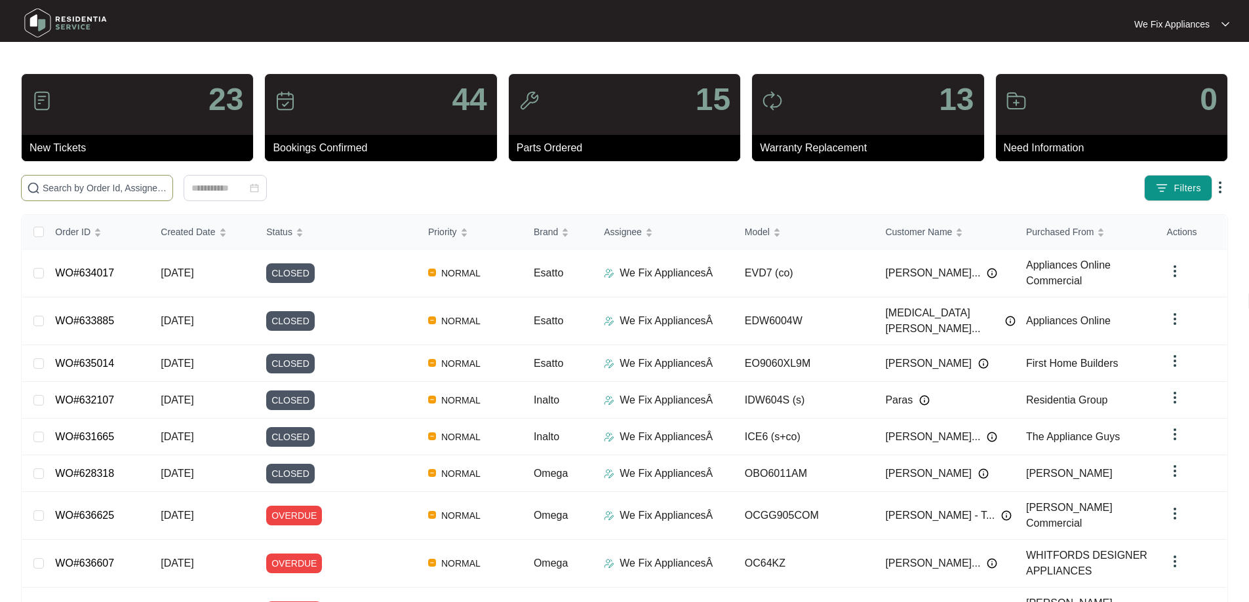
paste input "632393"
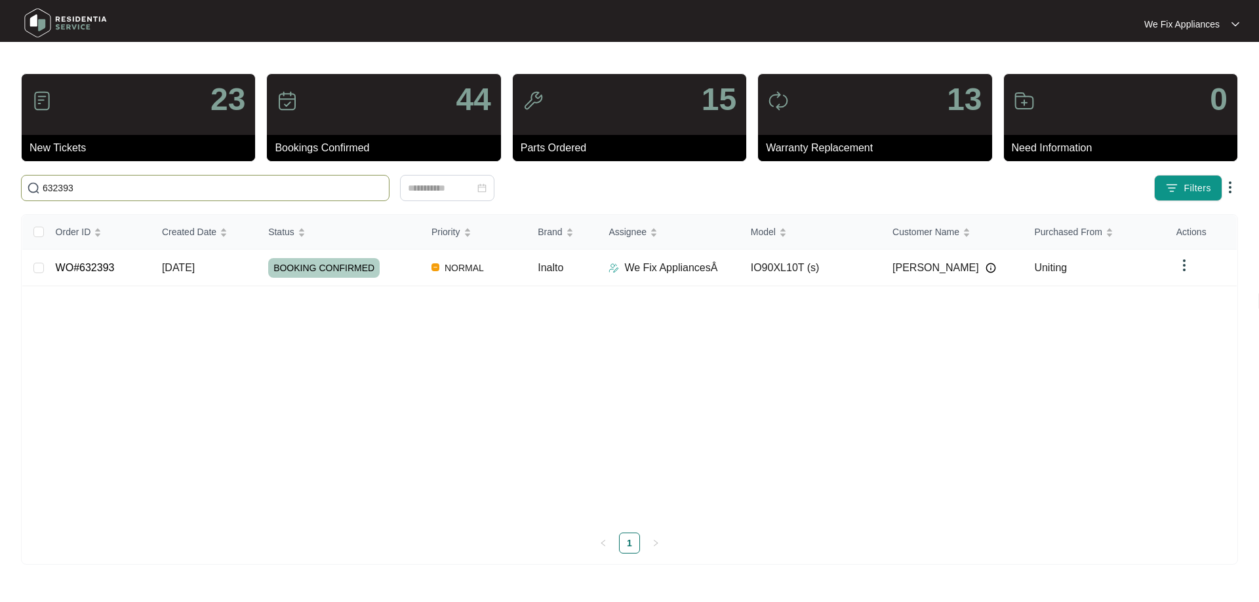
type input "632393"
click at [323, 260] on span "BOOKING CONFIRMED" at bounding box center [323, 268] width 111 height 20
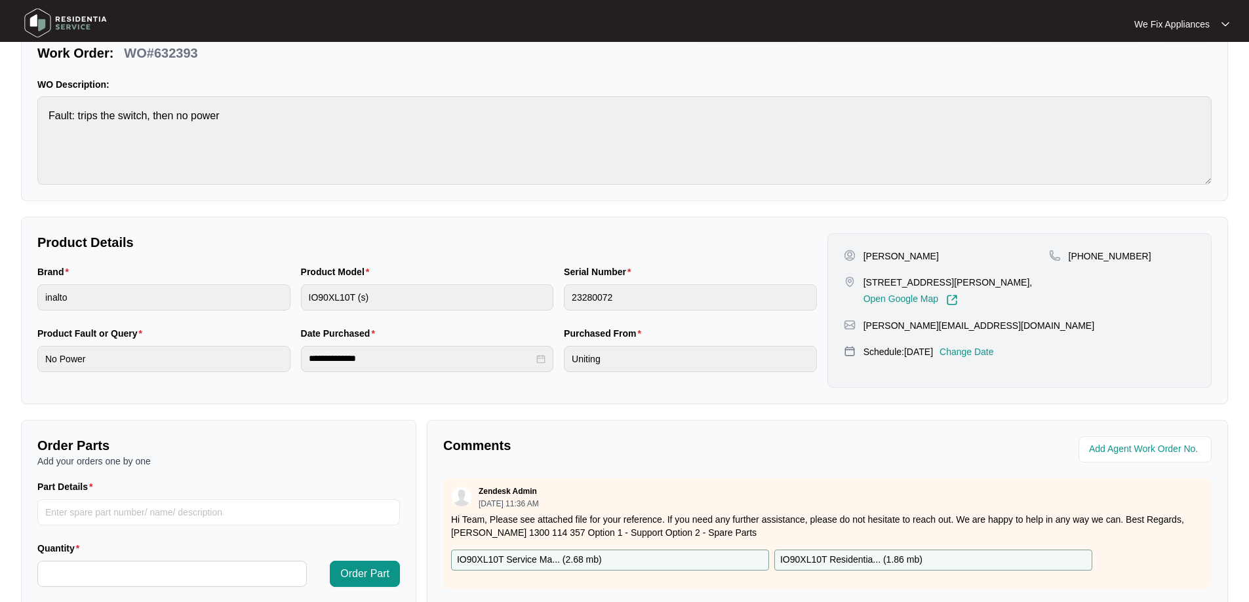
scroll to position [267, 0]
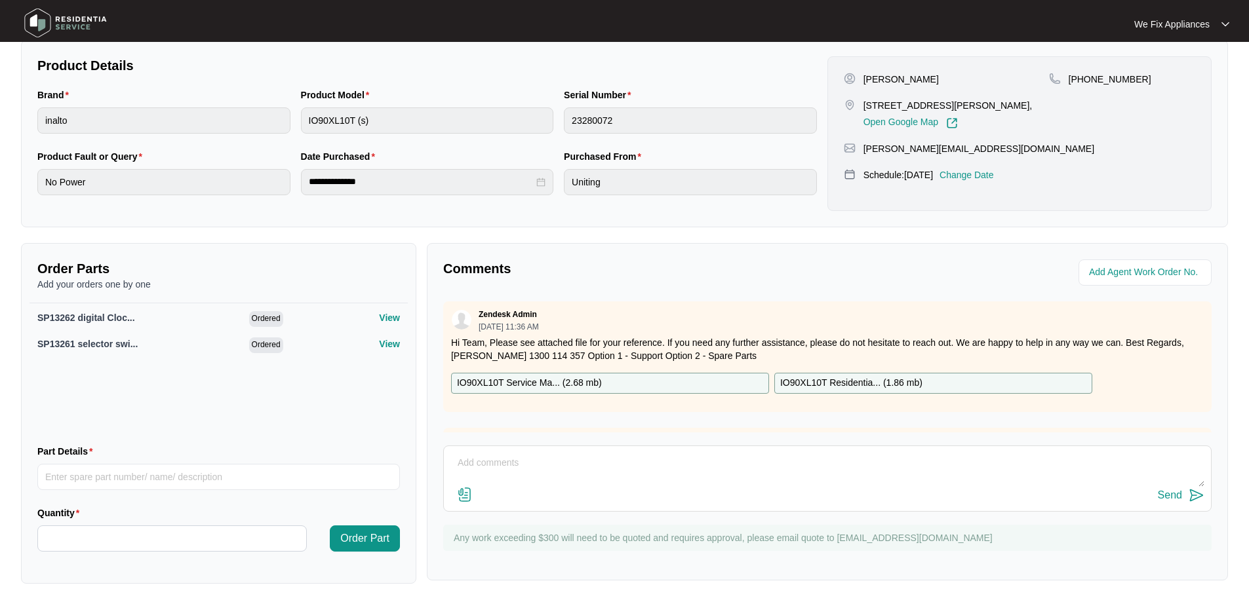
click at [867, 383] on p "IO90XL10T Residentia... ( 1.86 mb )" at bounding box center [851, 383] width 142 height 14
click at [249, 479] on input "Part Details" at bounding box center [218, 477] width 362 height 26
paste input "SP13169"
type input "SP13169"
click at [174, 538] on input "Quantity" at bounding box center [172, 538] width 268 height 25
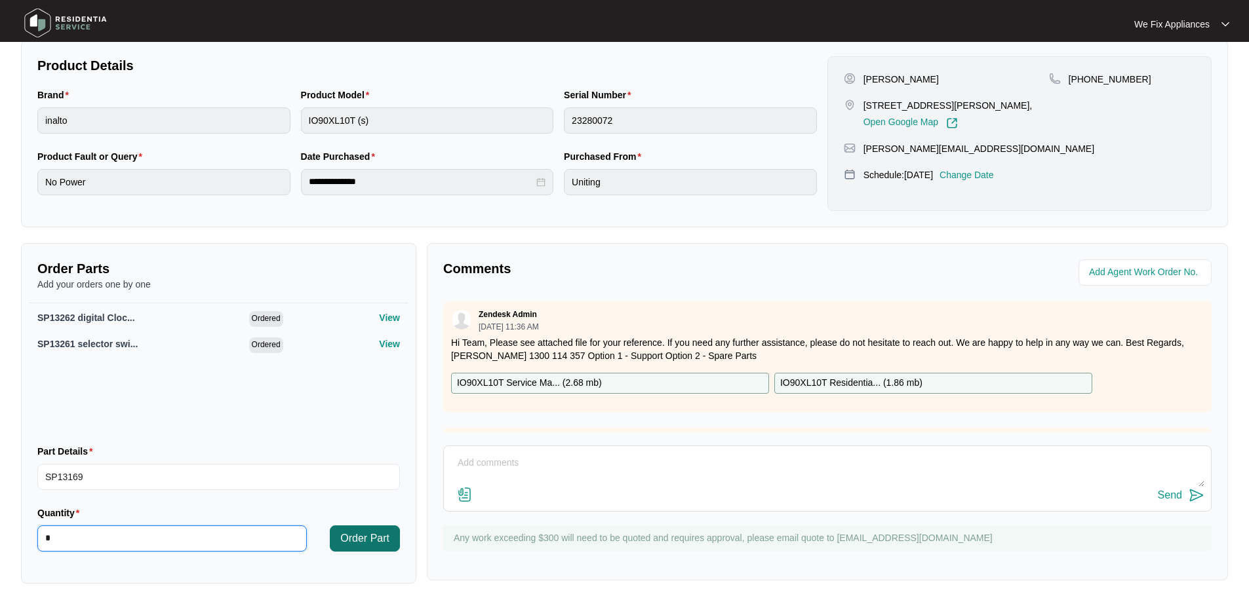
type input "*"
click at [368, 543] on span "Order Part" at bounding box center [364, 539] width 49 height 16
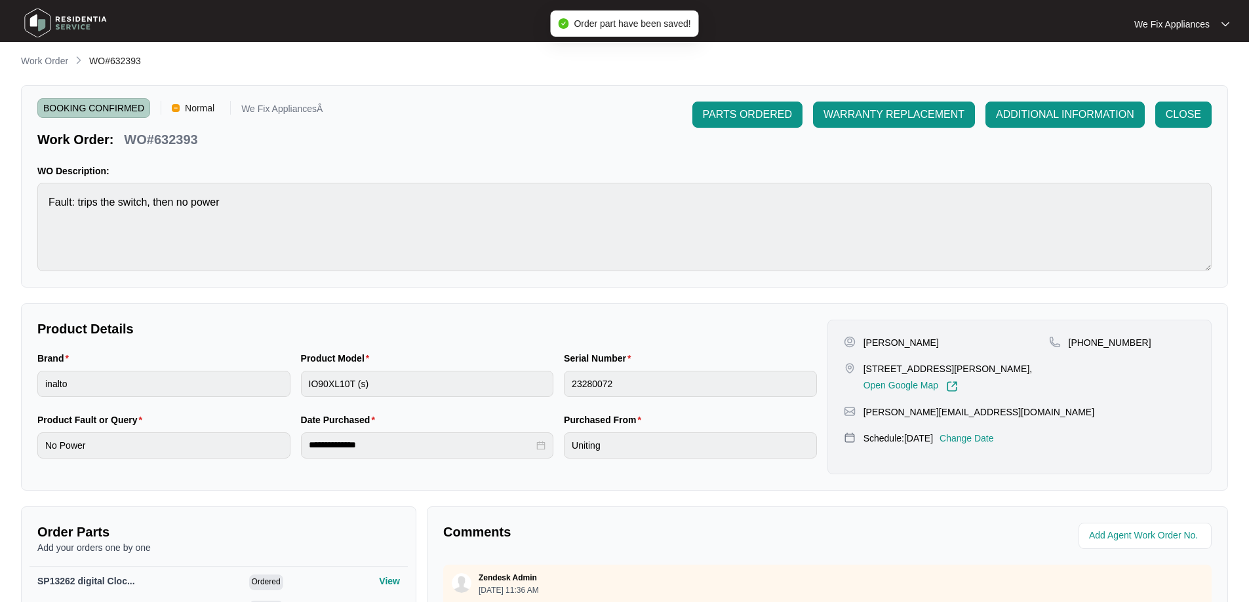
scroll to position [0, 0]
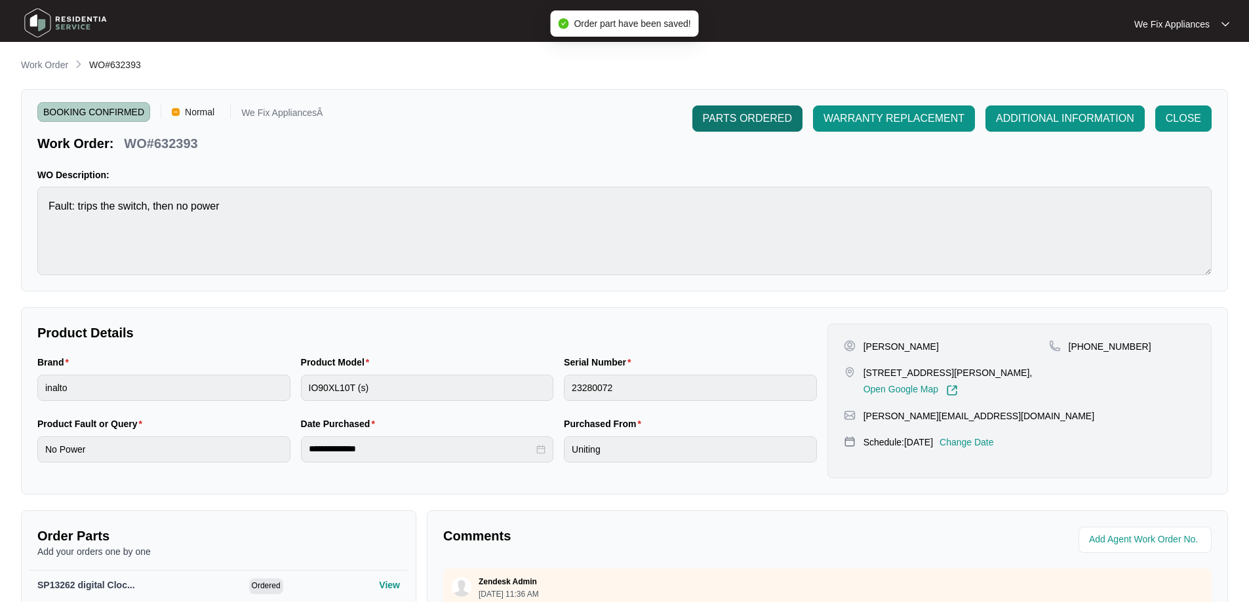
click at [754, 124] on span "PARTS ORDERED" at bounding box center [747, 119] width 89 height 16
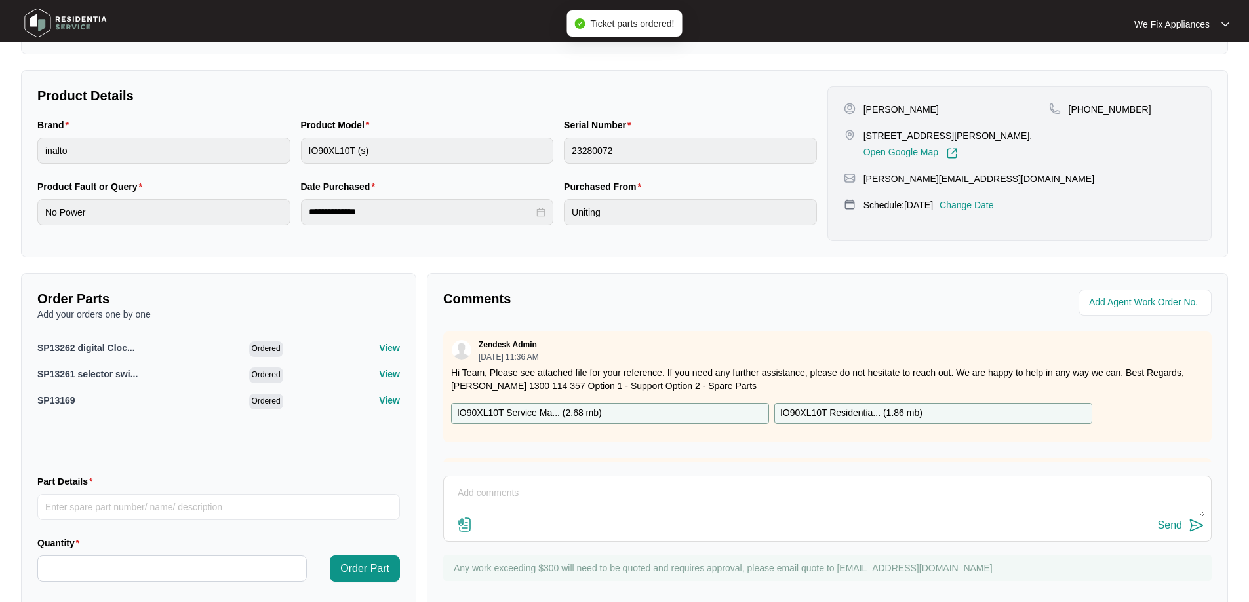
scroll to position [262, 0]
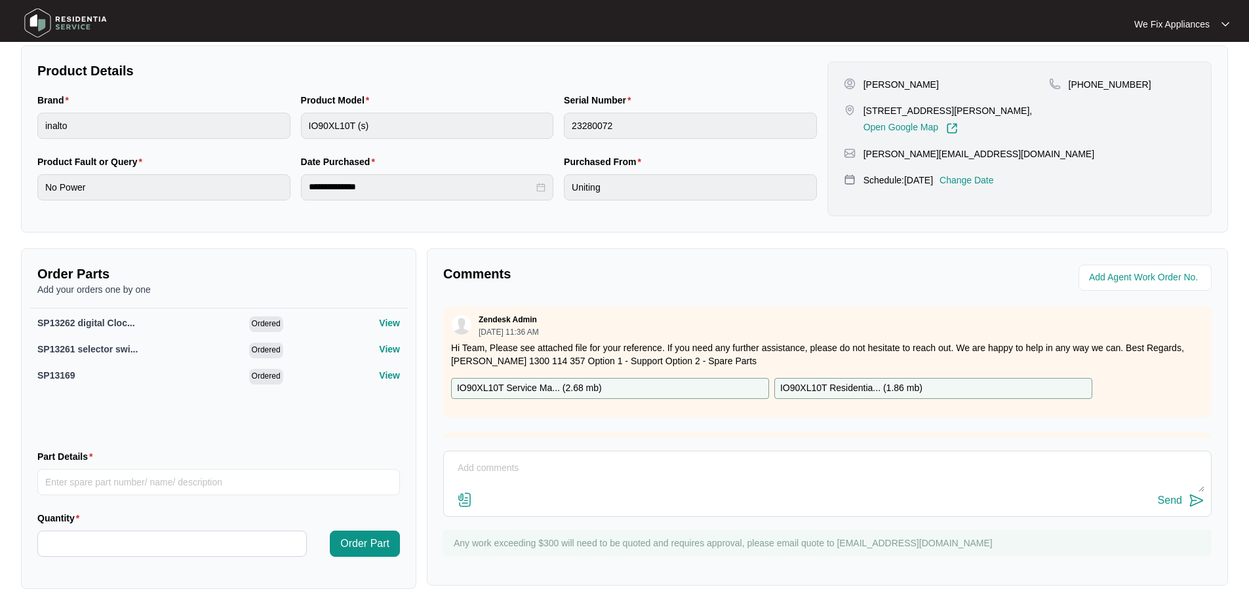
click at [504, 471] on textarea at bounding box center [827, 475] width 754 height 34
type textarea "if we can please order the power board aswell. I have added it to the order."
click at [1164, 496] on div "Send" at bounding box center [1170, 501] width 24 height 12
